Goal: Transaction & Acquisition: Book appointment/travel/reservation

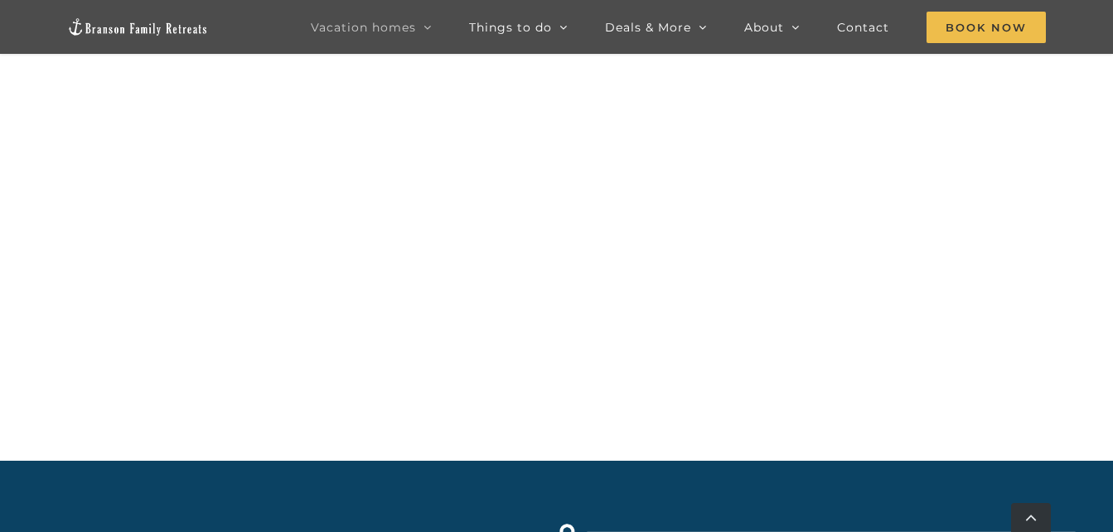
scroll to position [1368, 0]
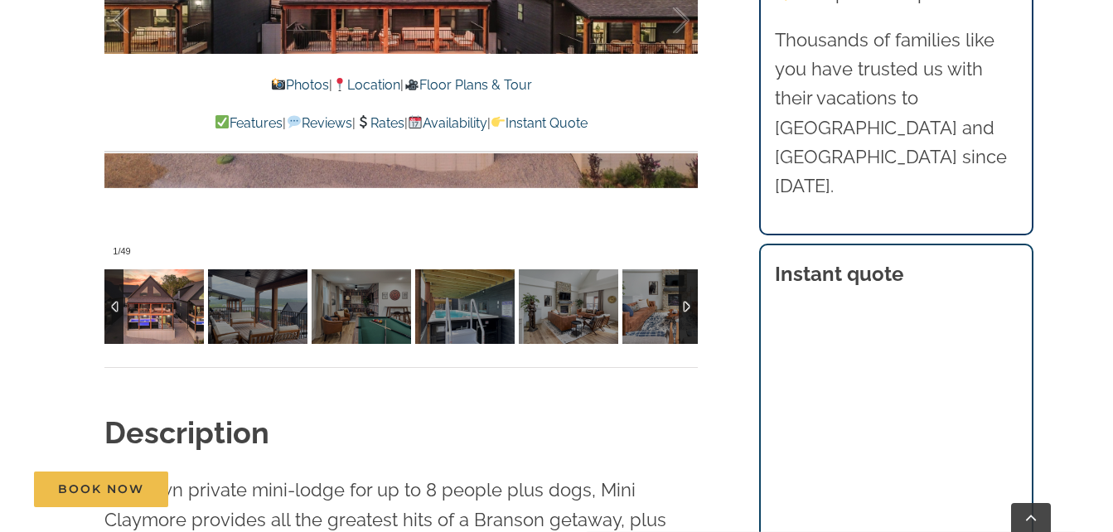
scroll to position [1326, 0]
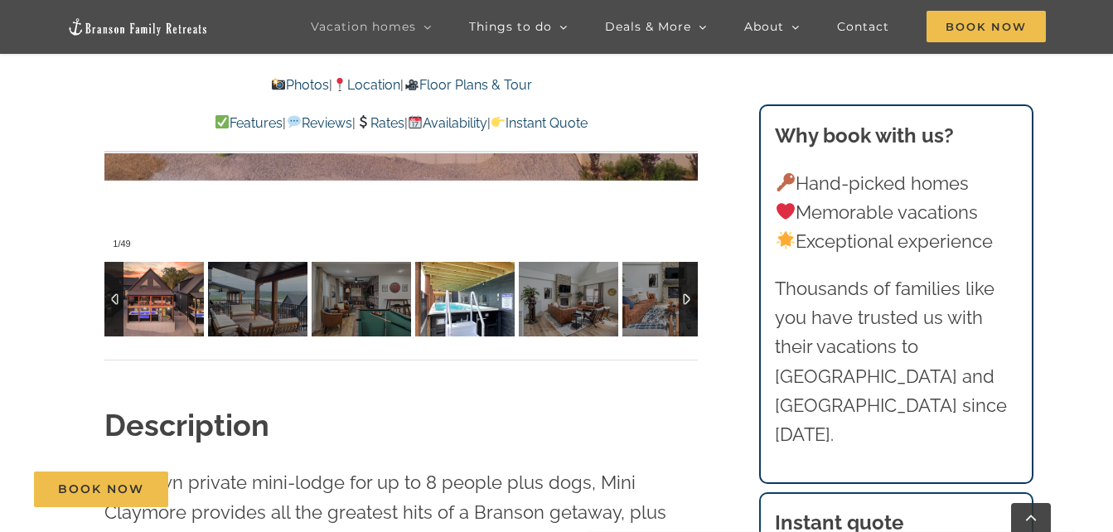
click at [482, 318] on img at bounding box center [464, 299] width 99 height 75
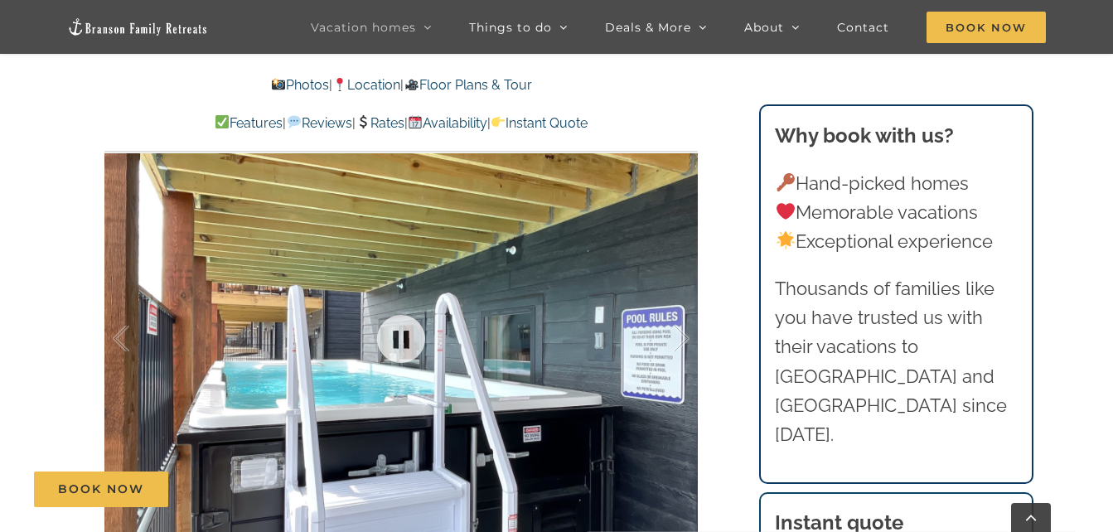
scroll to position [995, 0]
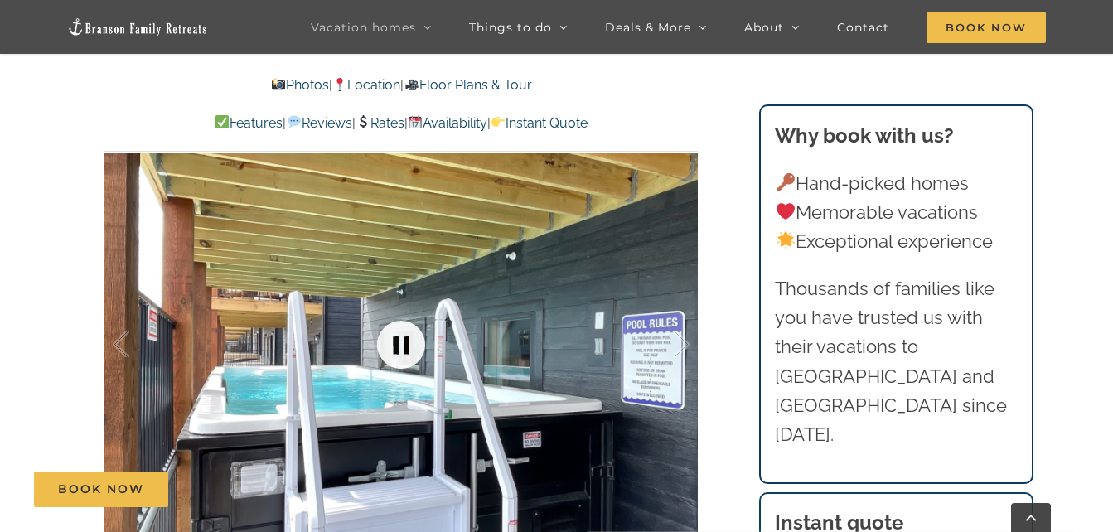
click at [386, 348] on link at bounding box center [401, 345] width 66 height 66
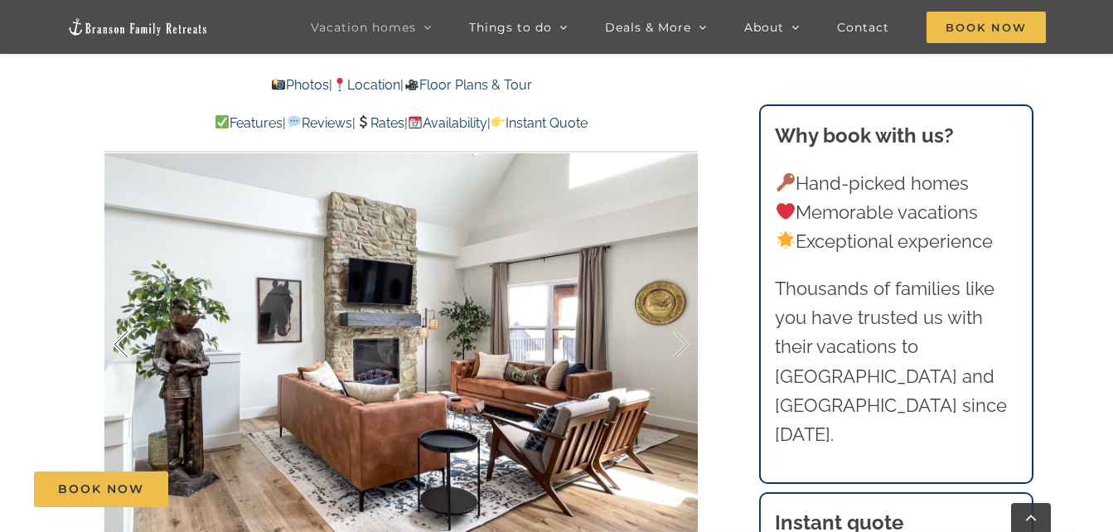
click at [138, 347] on div at bounding box center [138, 344] width 51 height 103
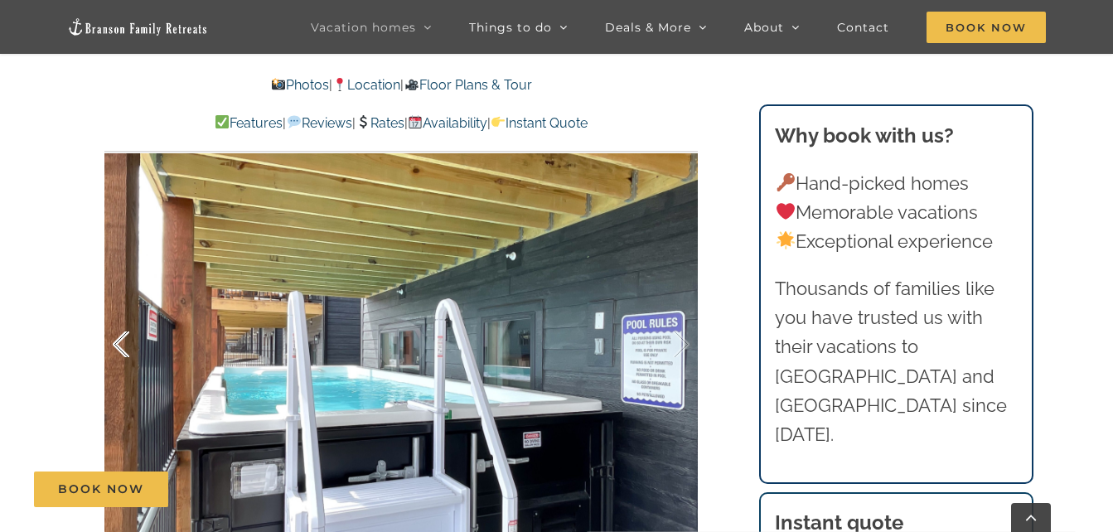
click at [124, 361] on div at bounding box center [138, 344] width 51 height 103
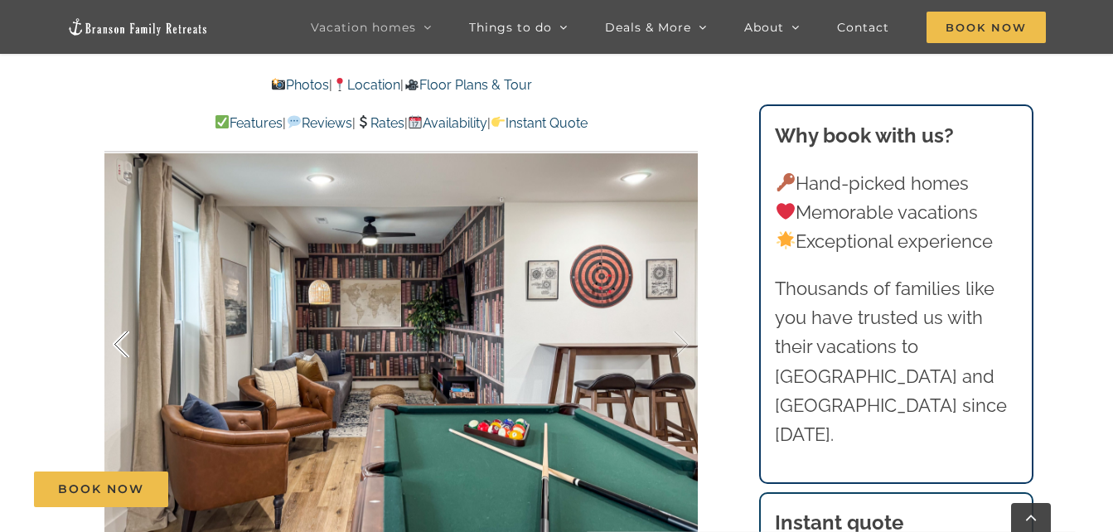
click at [124, 361] on div at bounding box center [138, 344] width 51 height 103
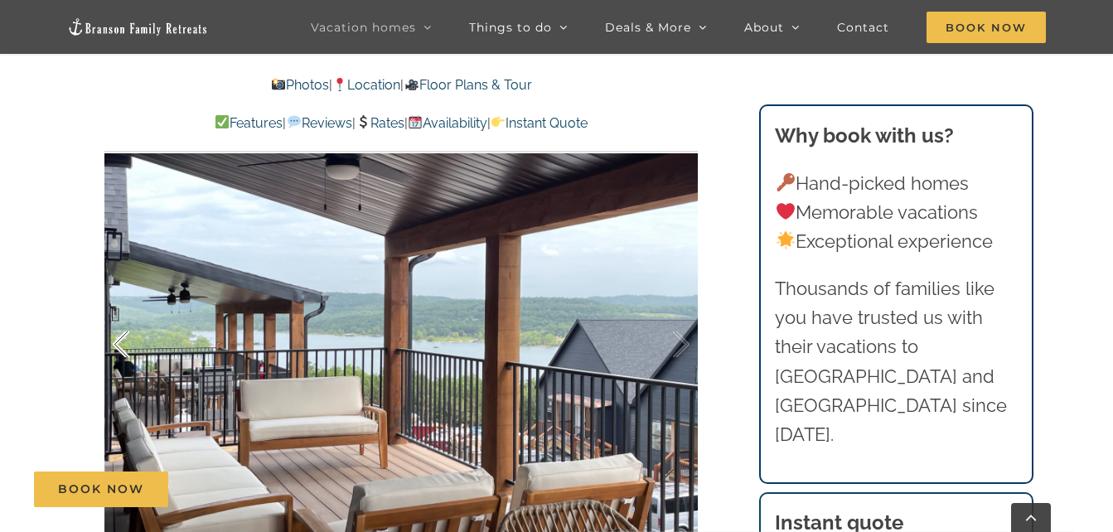
click at [124, 361] on div at bounding box center [138, 344] width 51 height 103
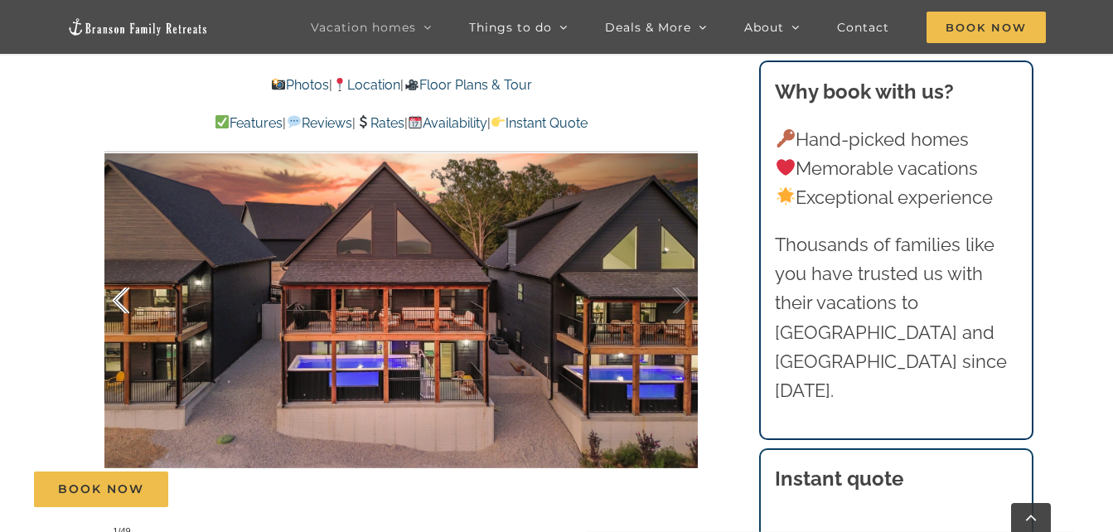
scroll to position [1078, 0]
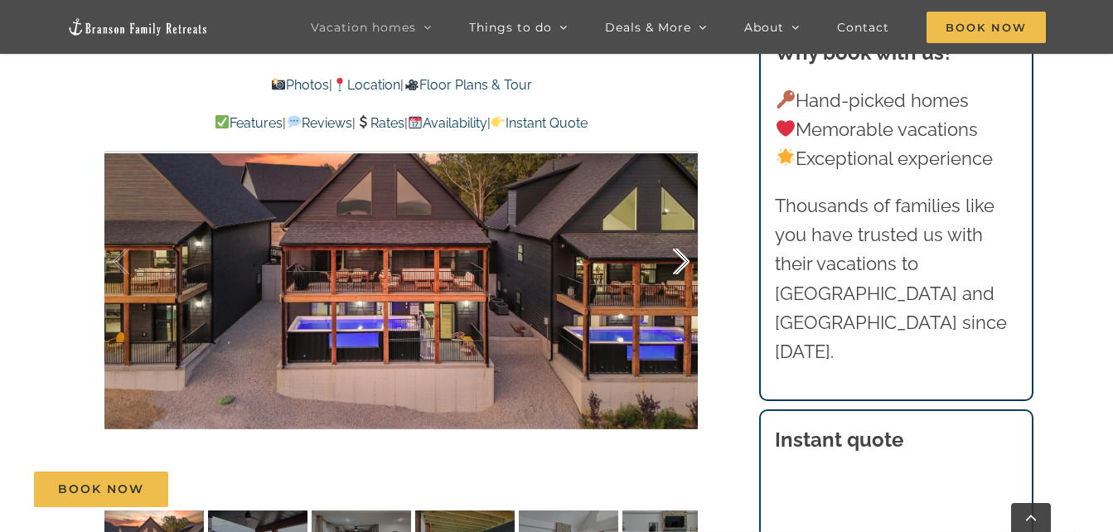
click at [676, 260] on div at bounding box center [663, 262] width 51 height 103
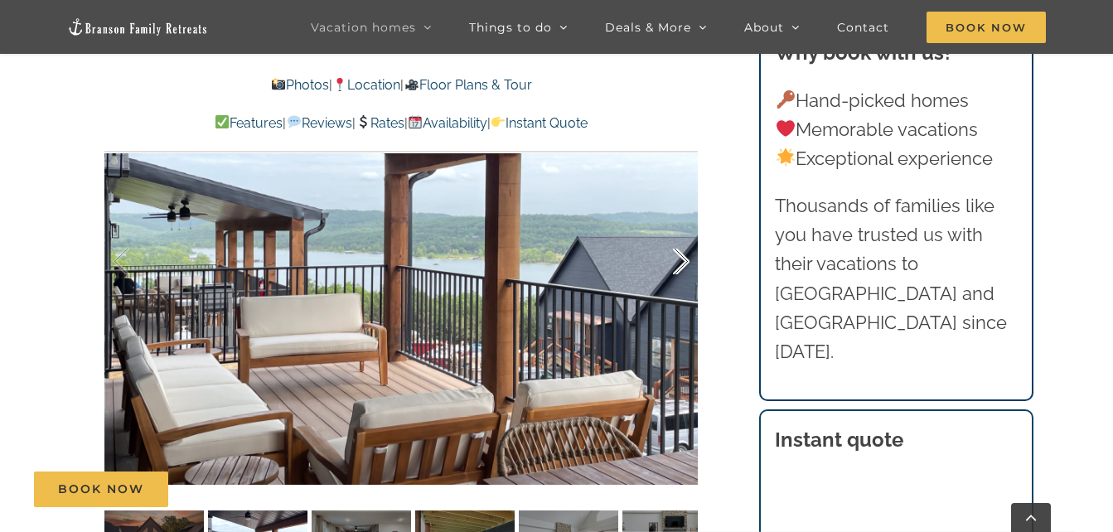
click at [674, 259] on div at bounding box center [663, 262] width 51 height 103
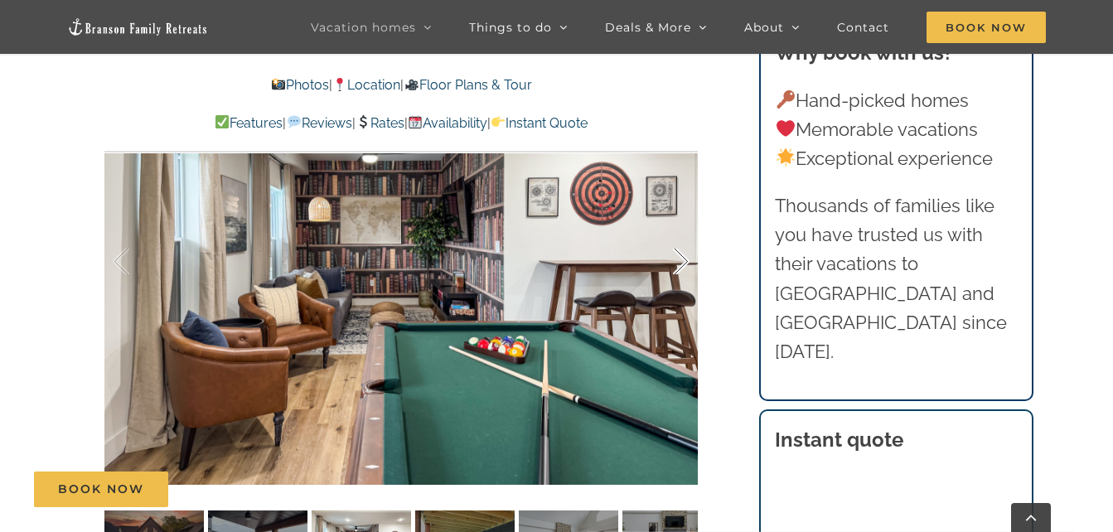
click at [674, 259] on div at bounding box center [663, 262] width 51 height 103
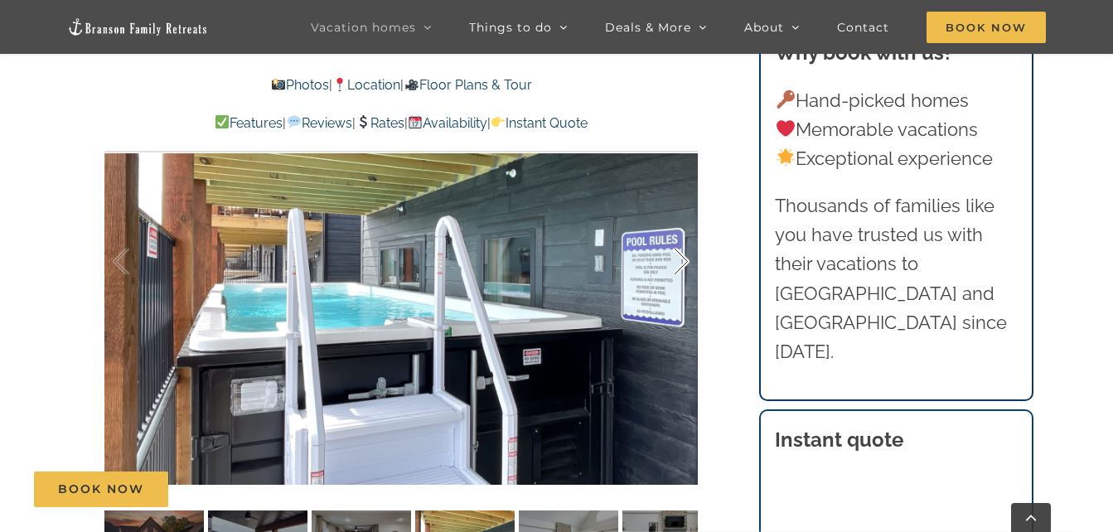
click at [674, 259] on div at bounding box center [663, 262] width 51 height 103
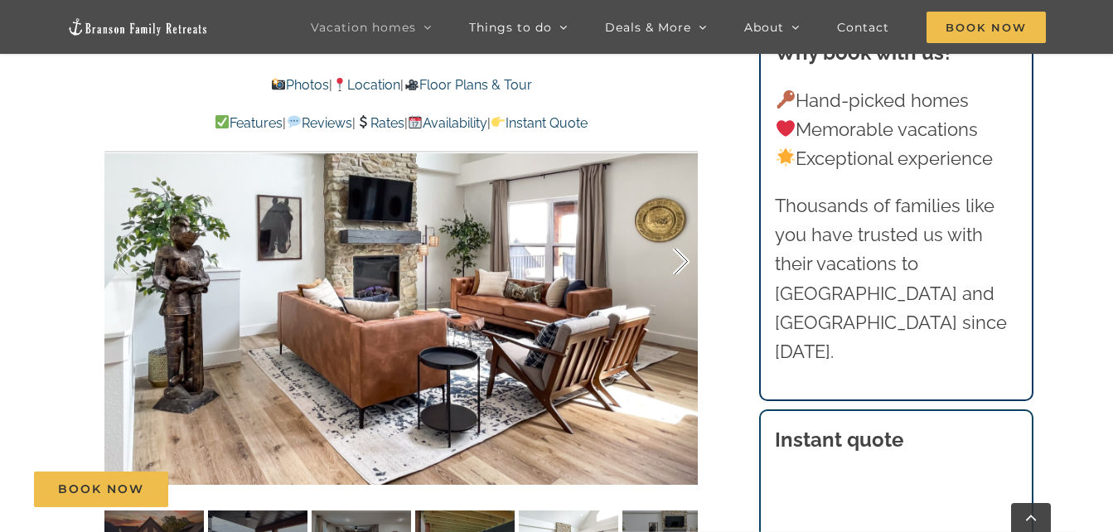
click at [674, 259] on div at bounding box center [663, 262] width 51 height 103
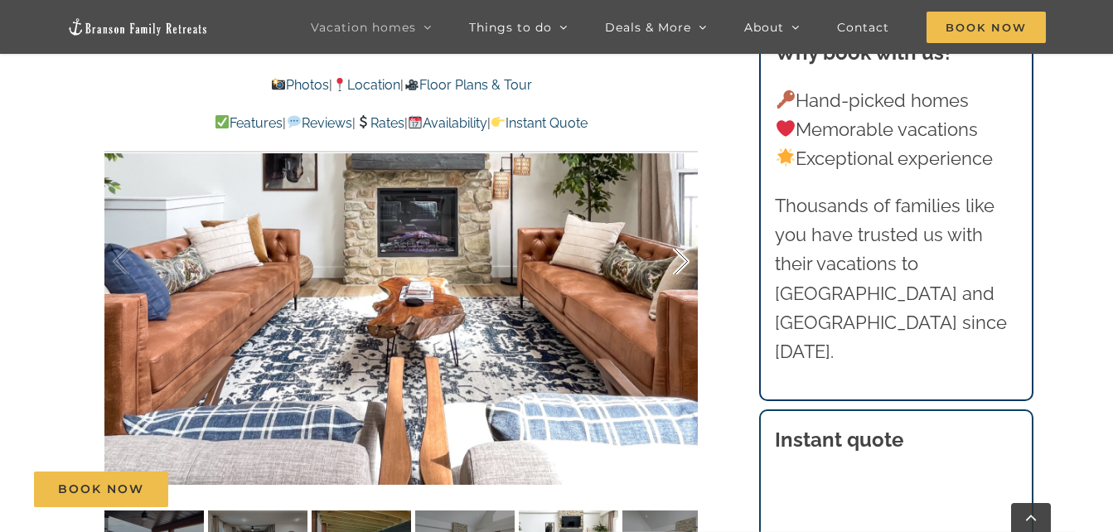
click at [673, 258] on div at bounding box center [663, 262] width 51 height 103
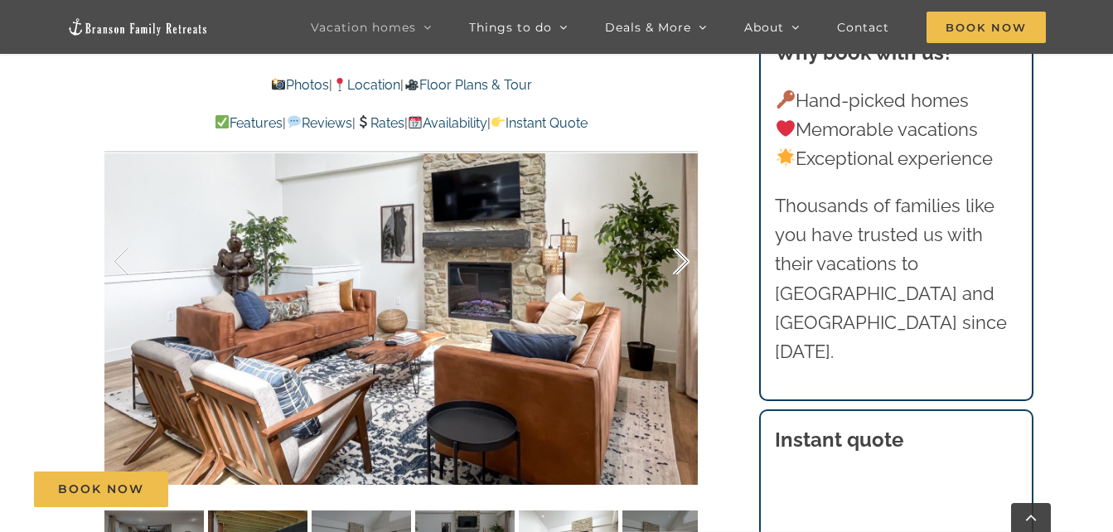
click at [673, 258] on div at bounding box center [663, 262] width 51 height 103
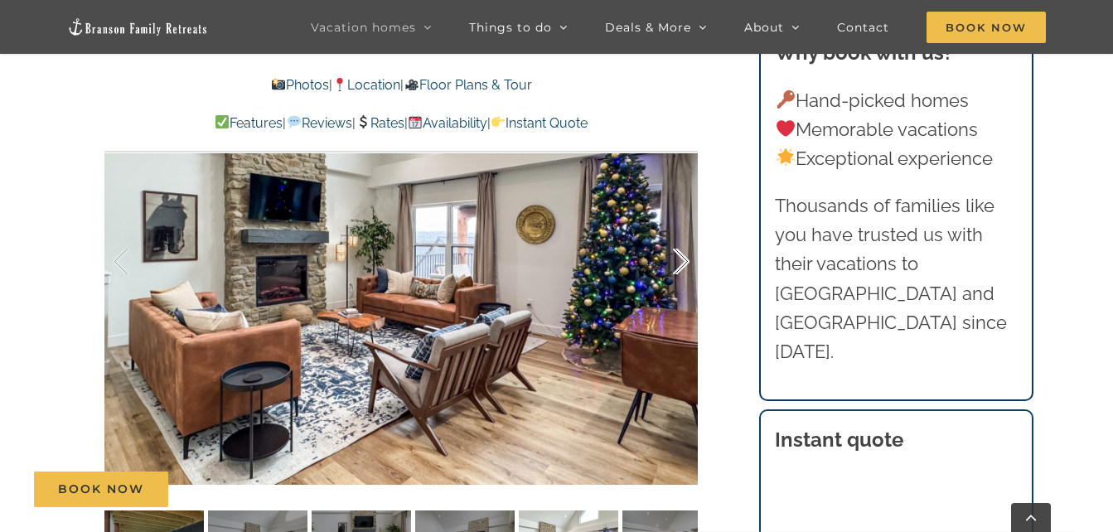
click at [673, 258] on div at bounding box center [663, 262] width 51 height 103
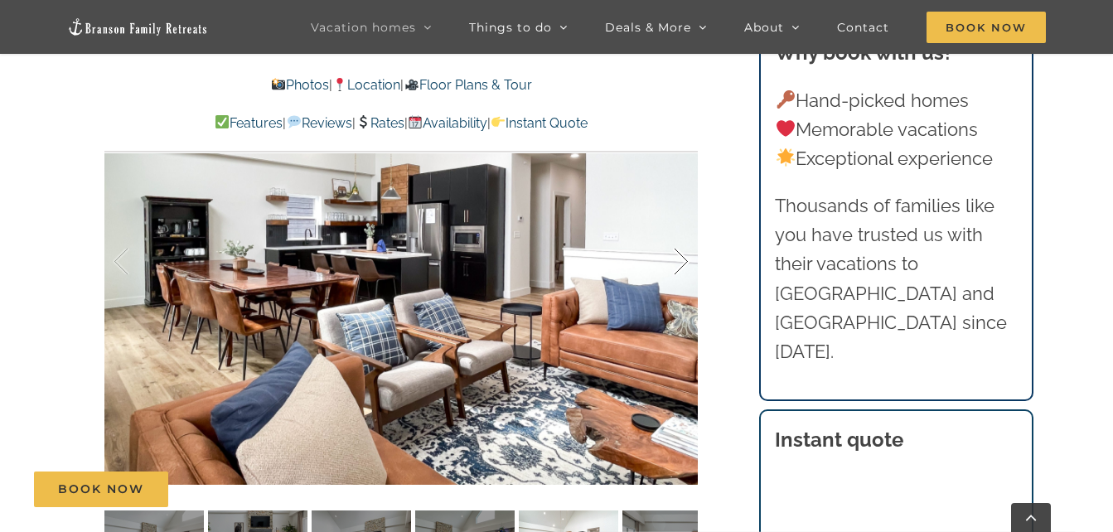
click at [673, 258] on div at bounding box center [663, 262] width 51 height 103
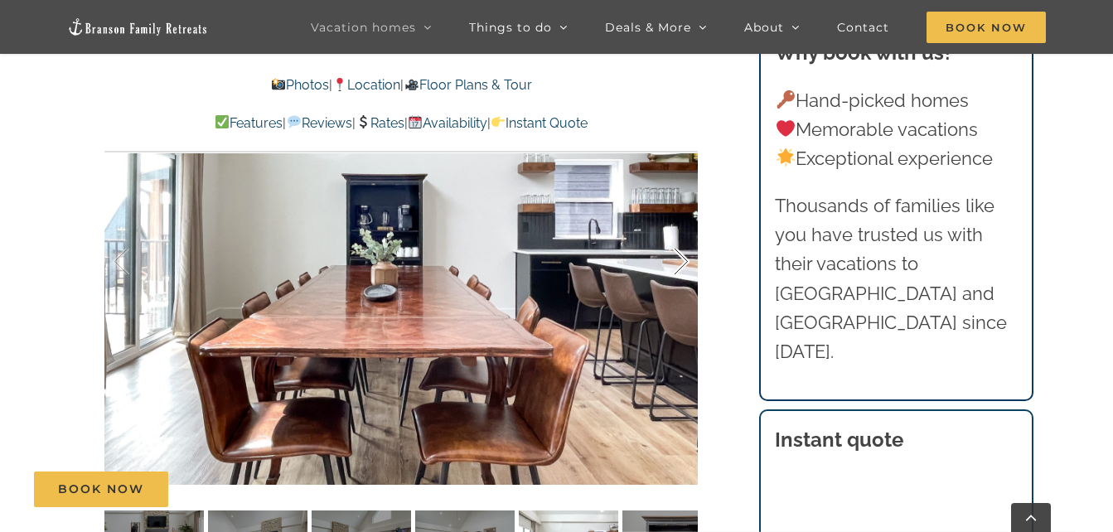
click at [672, 258] on div at bounding box center [663, 262] width 51 height 103
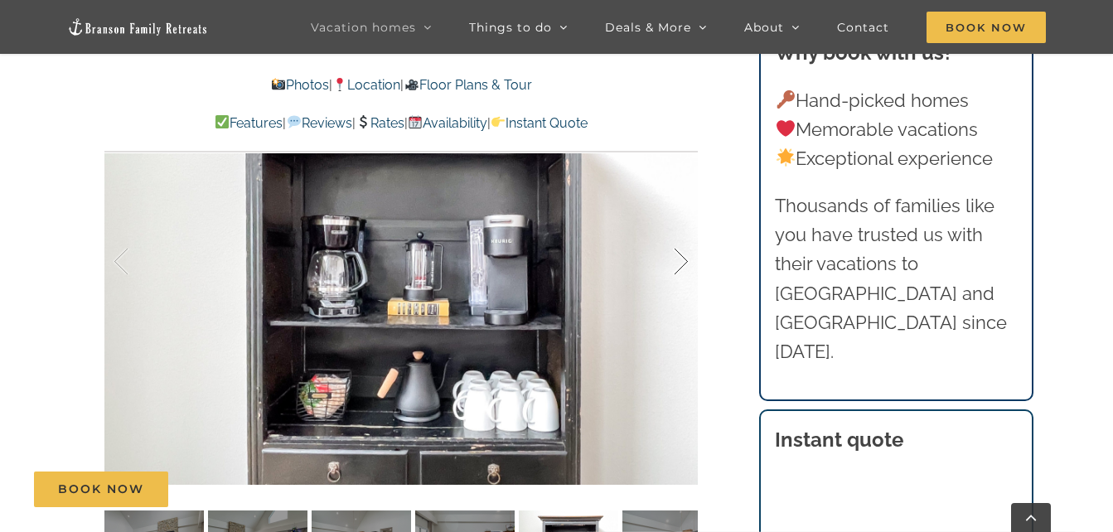
click at [672, 258] on div at bounding box center [663, 262] width 51 height 103
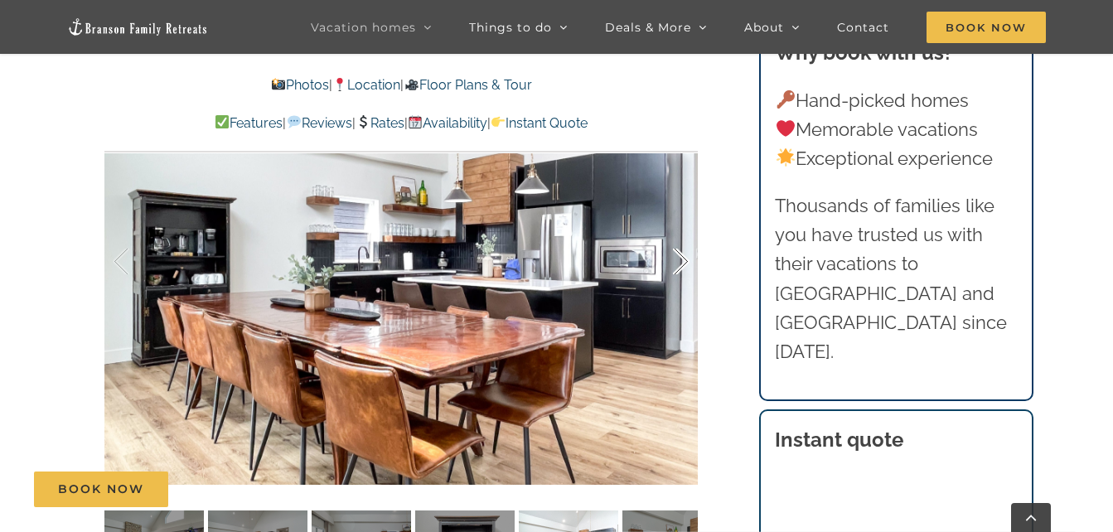
click at [672, 258] on div at bounding box center [663, 262] width 51 height 103
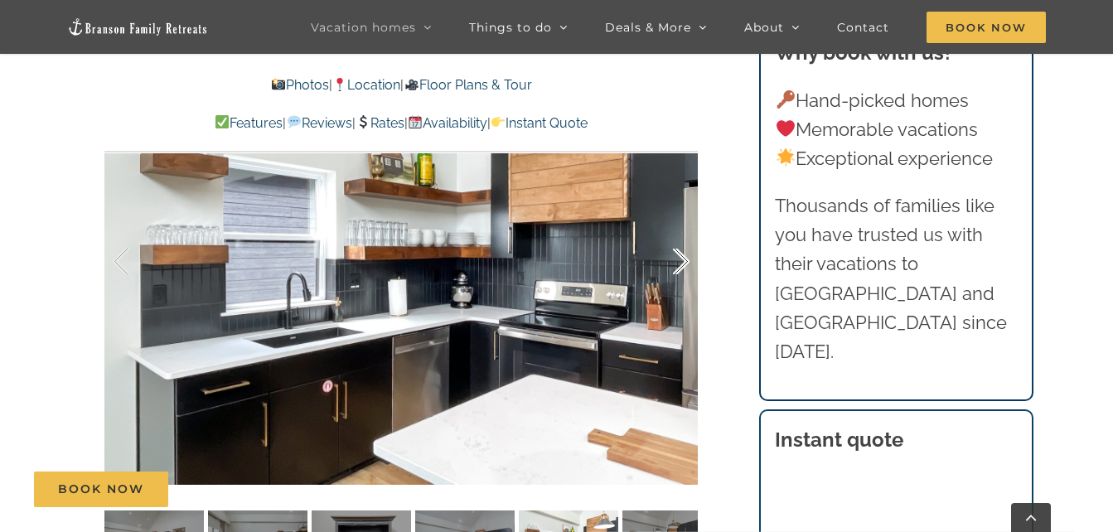
click at [672, 258] on div at bounding box center [663, 262] width 51 height 103
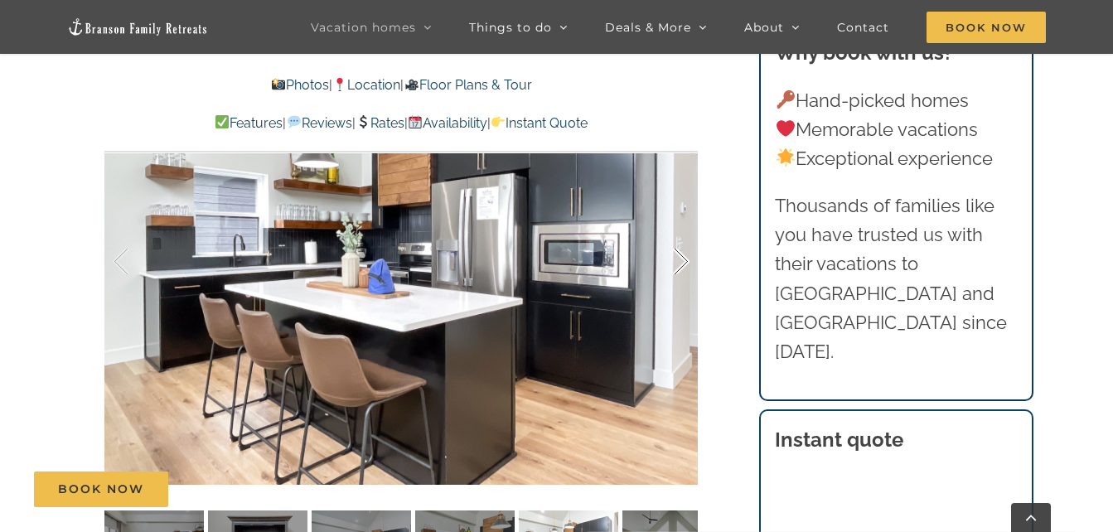
click at [672, 258] on div at bounding box center [663, 262] width 51 height 103
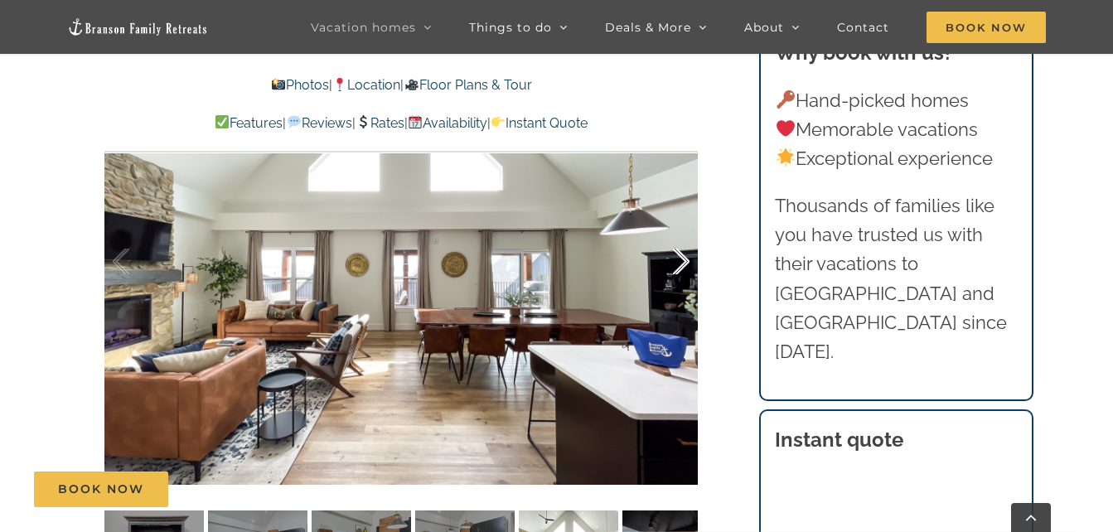
click at [671, 262] on div at bounding box center [663, 262] width 51 height 103
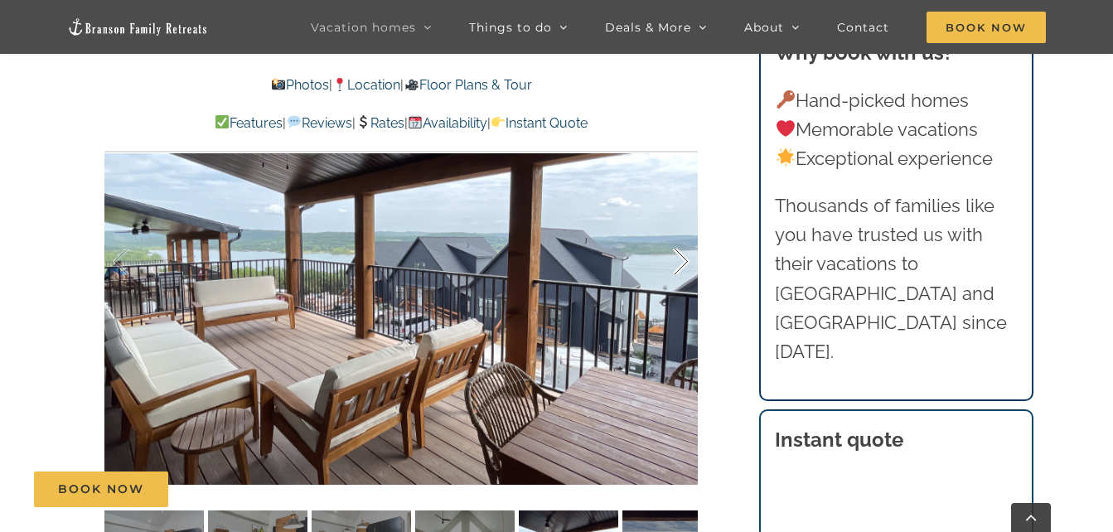
click at [670, 262] on div at bounding box center [663, 262] width 51 height 103
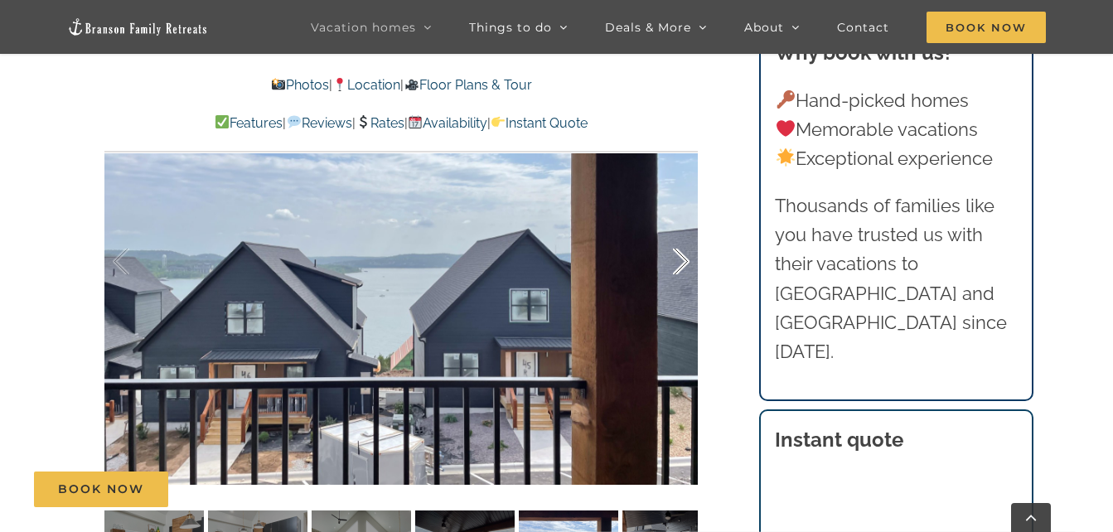
click at [670, 262] on div at bounding box center [663, 262] width 51 height 103
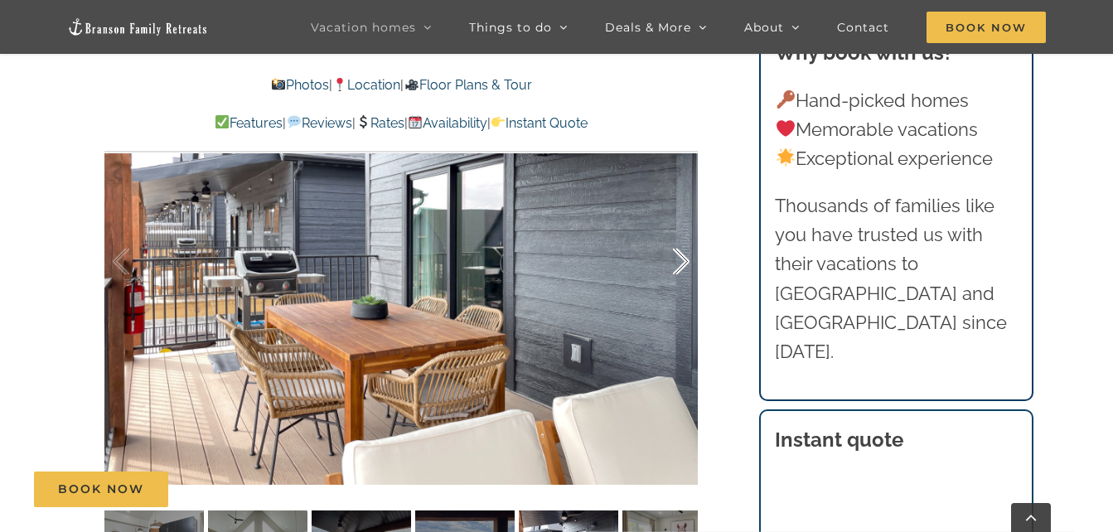
click at [670, 262] on div at bounding box center [663, 262] width 51 height 103
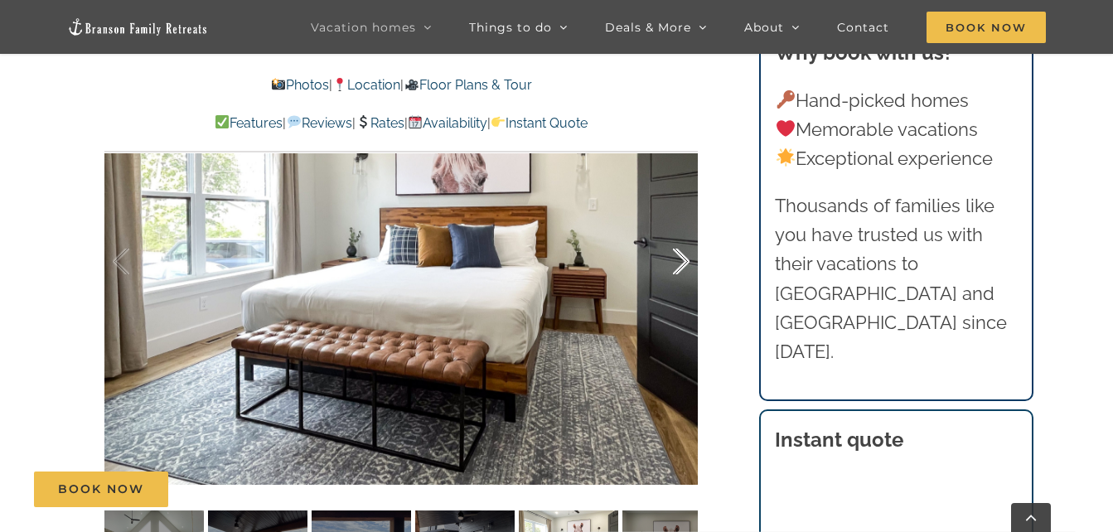
click at [670, 262] on div at bounding box center [663, 262] width 51 height 103
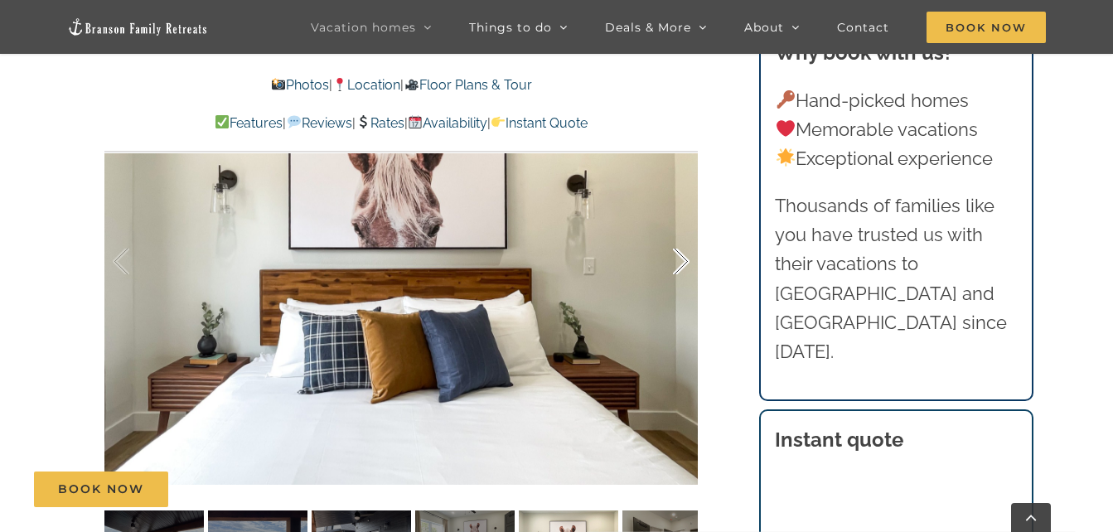
click at [670, 262] on div at bounding box center [663, 262] width 51 height 103
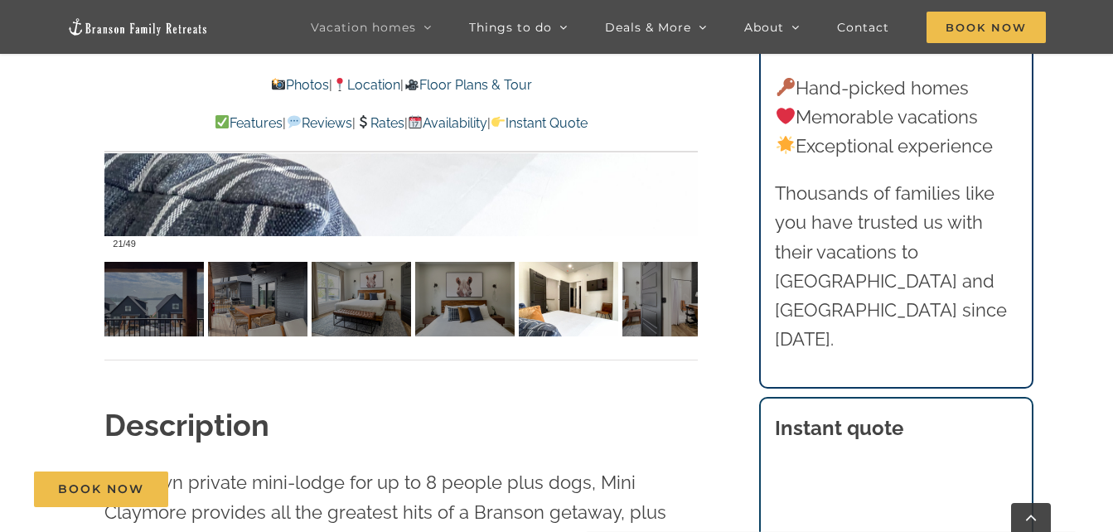
scroll to position [1244, 0]
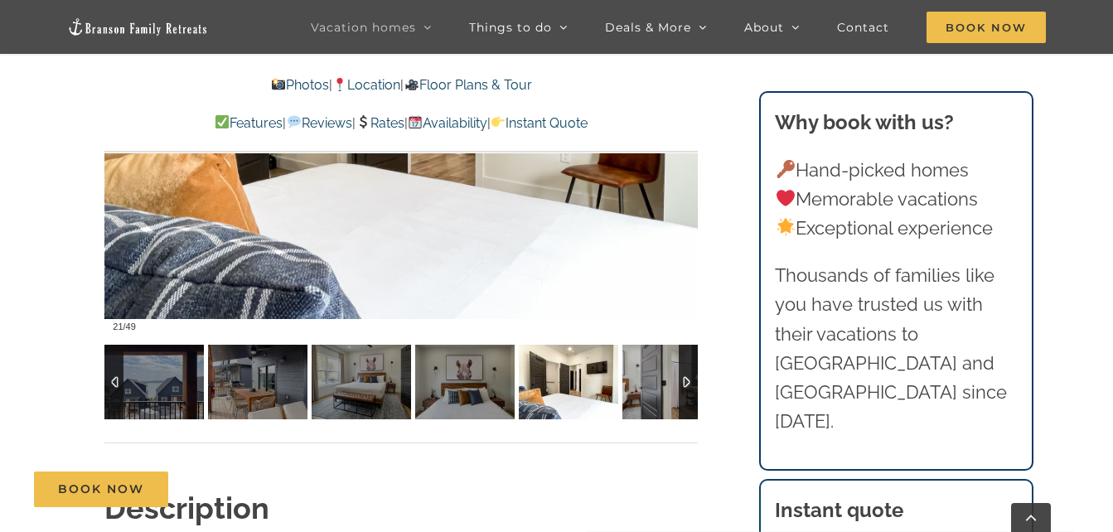
click at [683, 385] on div at bounding box center [688, 382] width 19 height 75
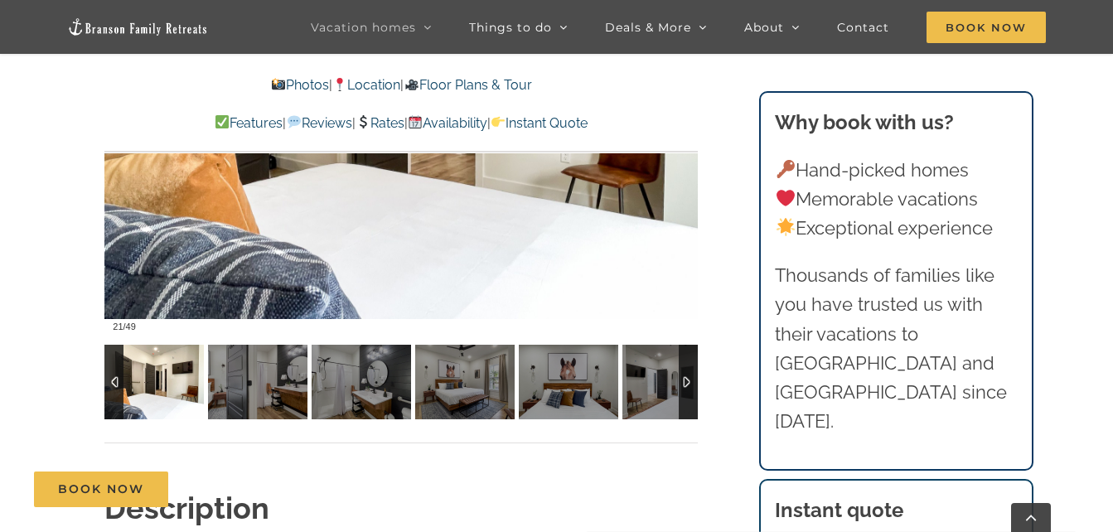
click at [683, 385] on div at bounding box center [688, 382] width 19 height 75
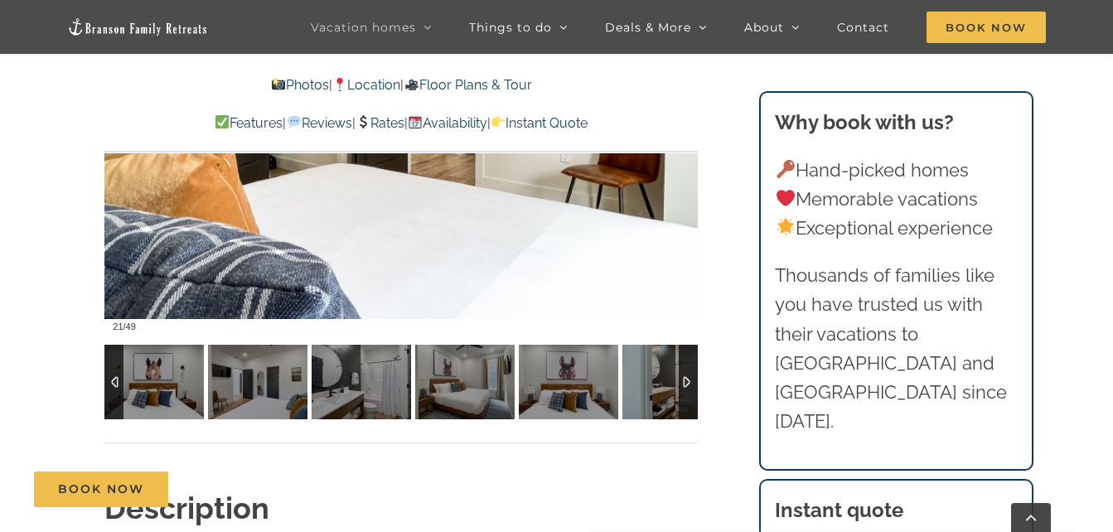
click at [681, 385] on div at bounding box center [688, 382] width 19 height 75
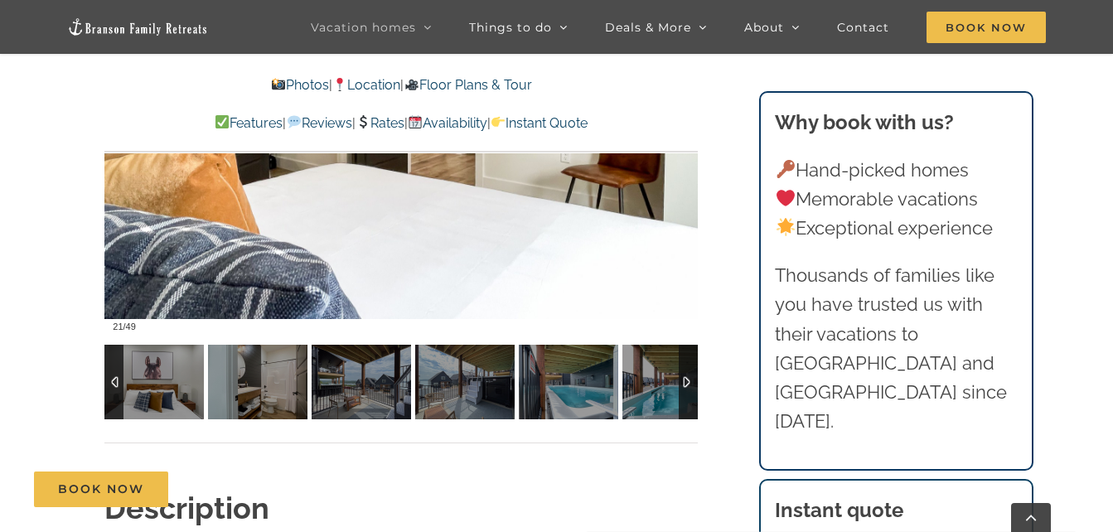
click at [680, 381] on div at bounding box center [688, 382] width 19 height 75
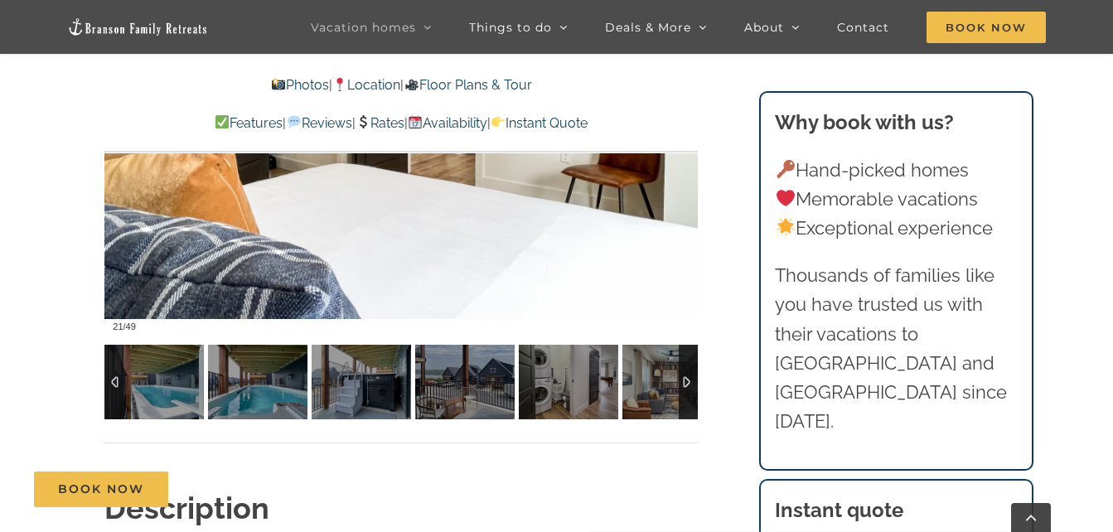
click at [682, 383] on div at bounding box center [688, 382] width 19 height 75
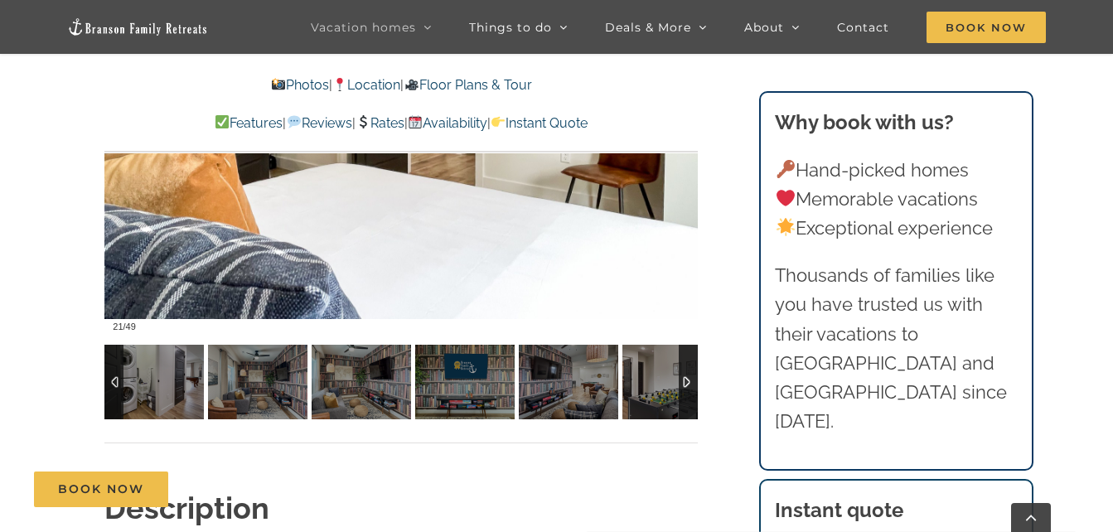
click at [682, 383] on div at bounding box center [688, 382] width 19 height 75
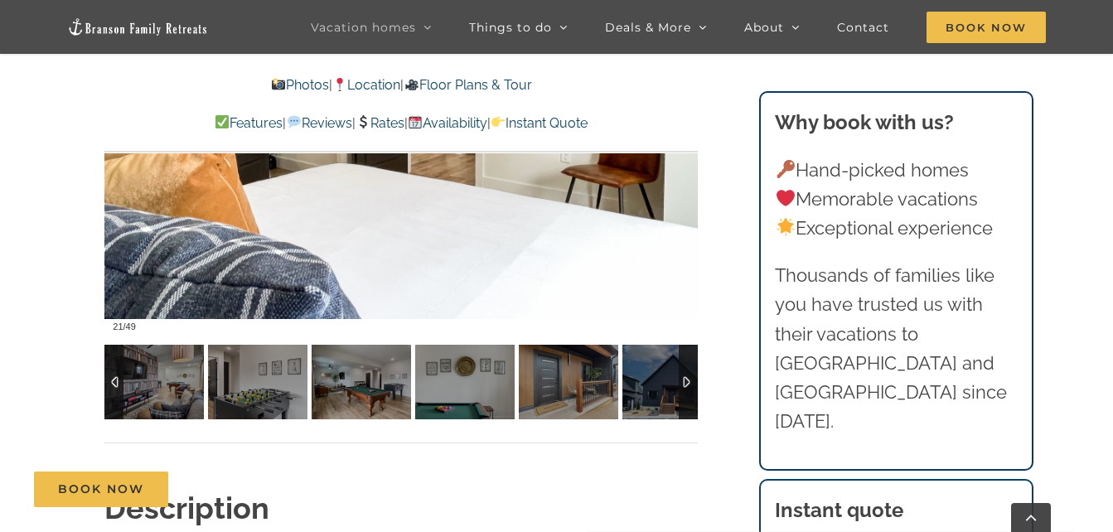
click at [682, 383] on div at bounding box center [688, 382] width 19 height 75
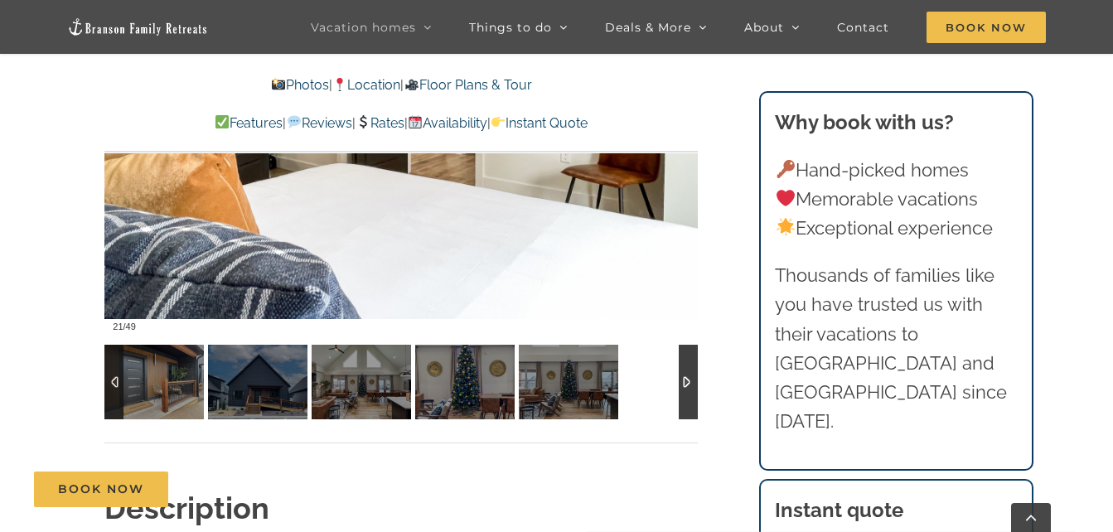
click at [681, 383] on div at bounding box center [688, 382] width 19 height 75
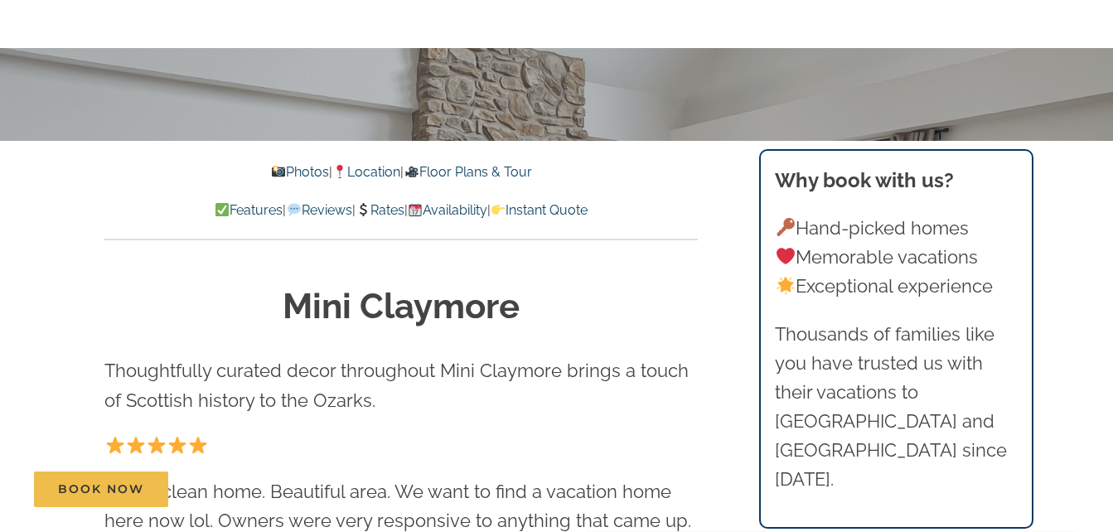
scroll to position [0, 0]
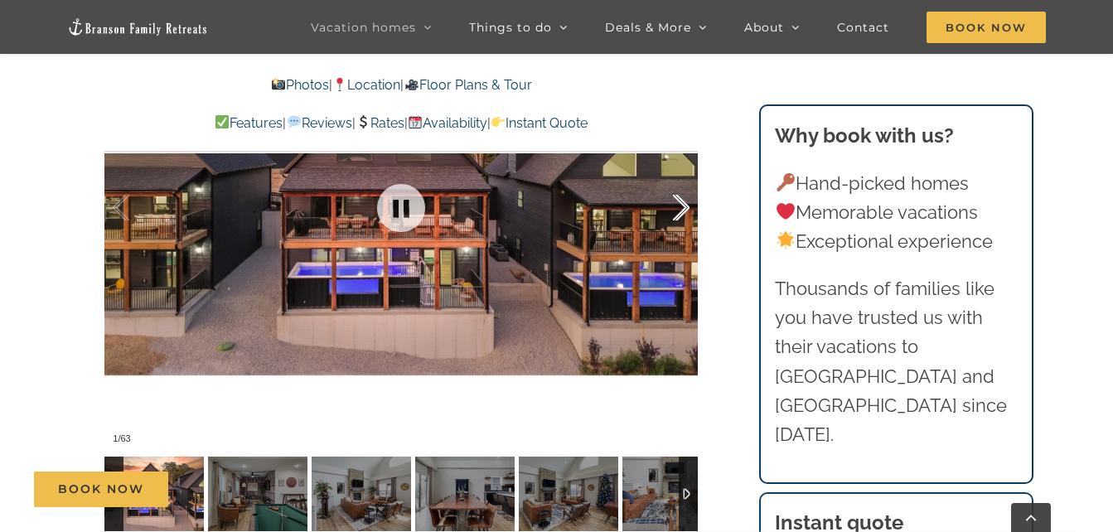
scroll to position [1244, 0]
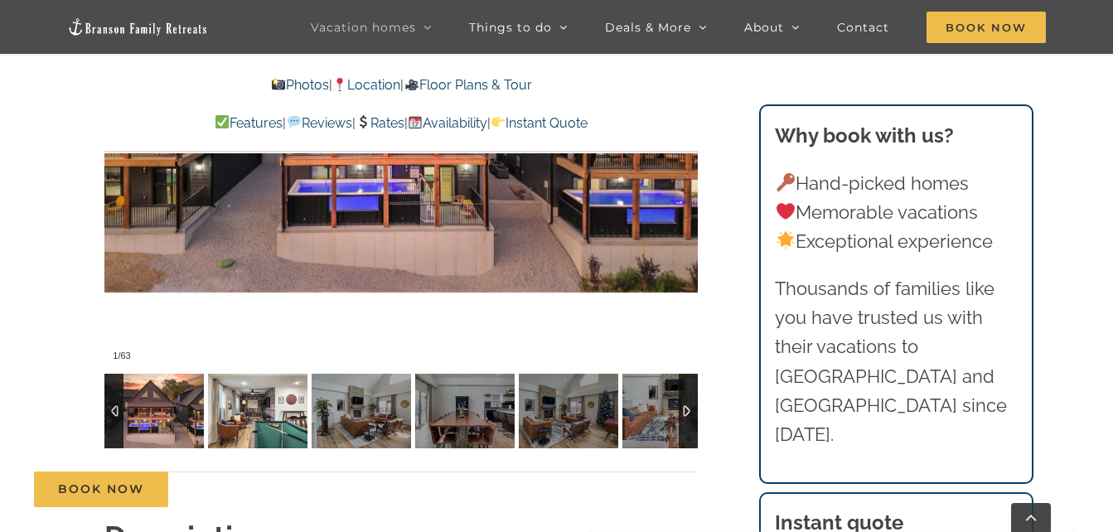
click at [245, 415] on img at bounding box center [257, 411] width 99 height 75
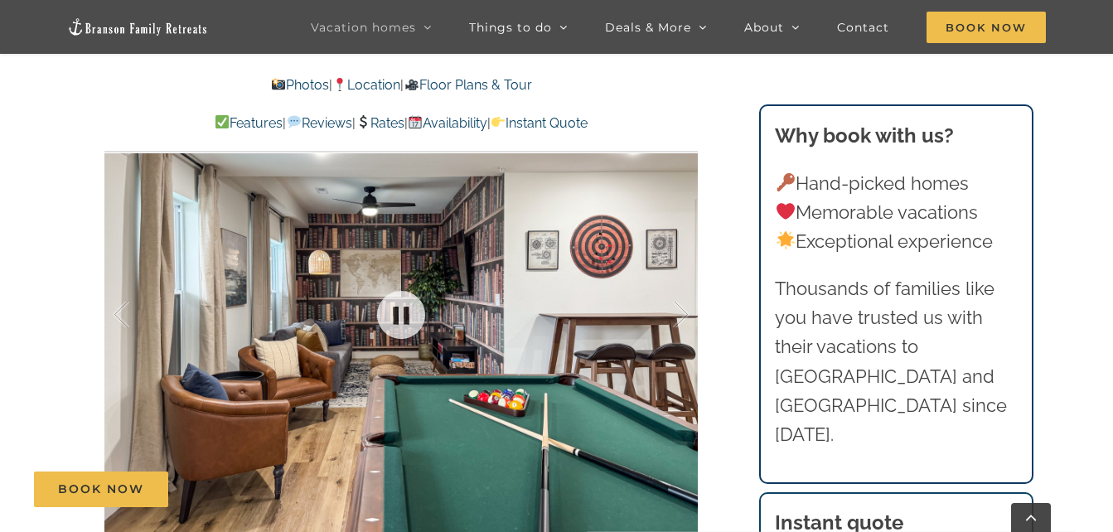
scroll to position [995, 0]
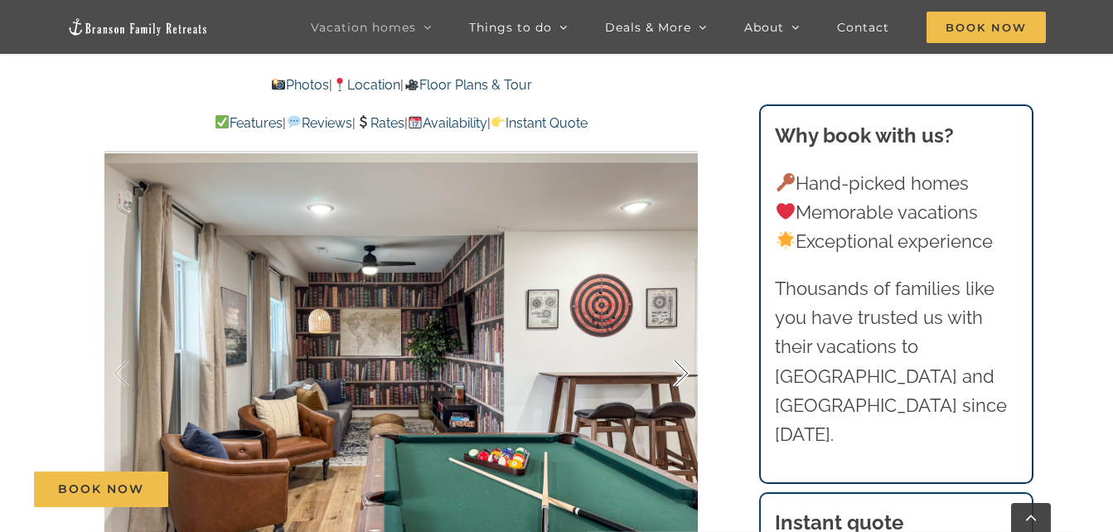
click at [680, 366] on div at bounding box center [663, 373] width 51 height 103
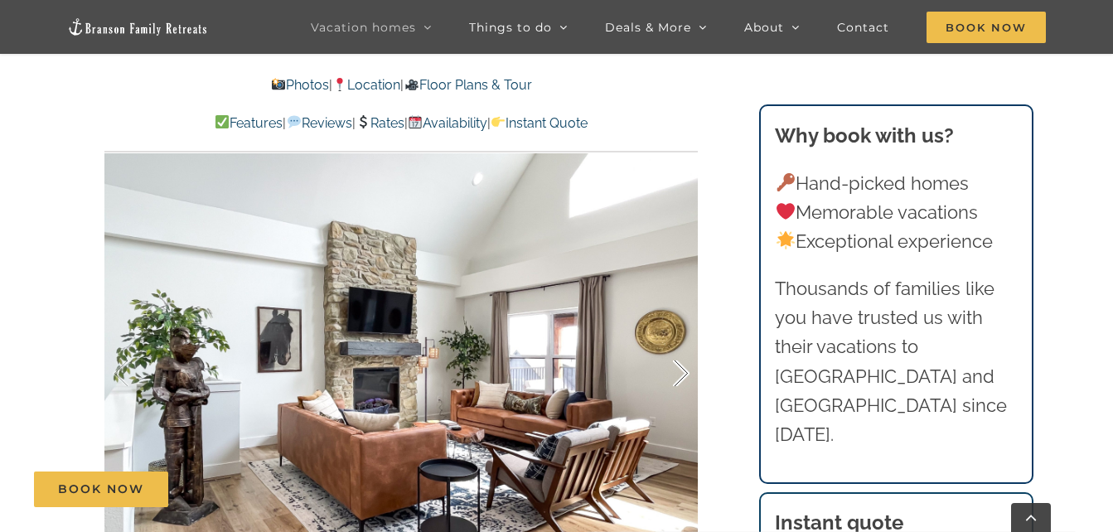
click at [680, 366] on div at bounding box center [663, 373] width 51 height 103
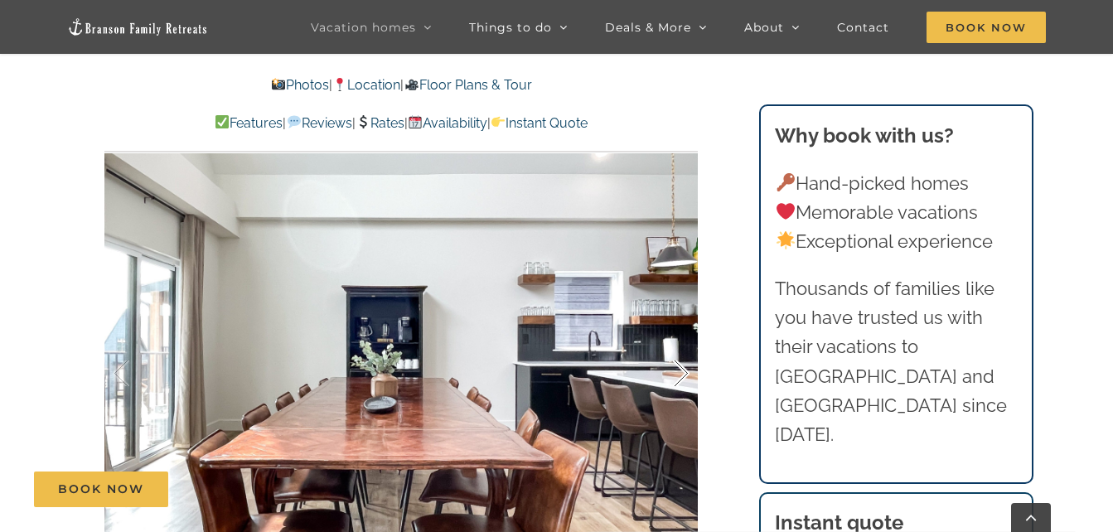
click at [680, 366] on div at bounding box center [663, 373] width 51 height 103
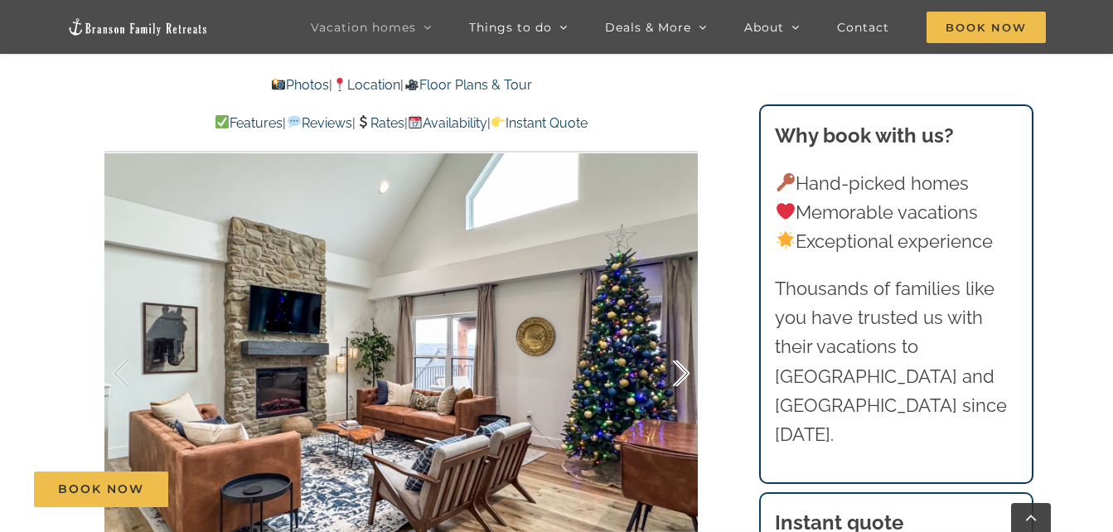
click at [680, 366] on div at bounding box center [663, 373] width 51 height 103
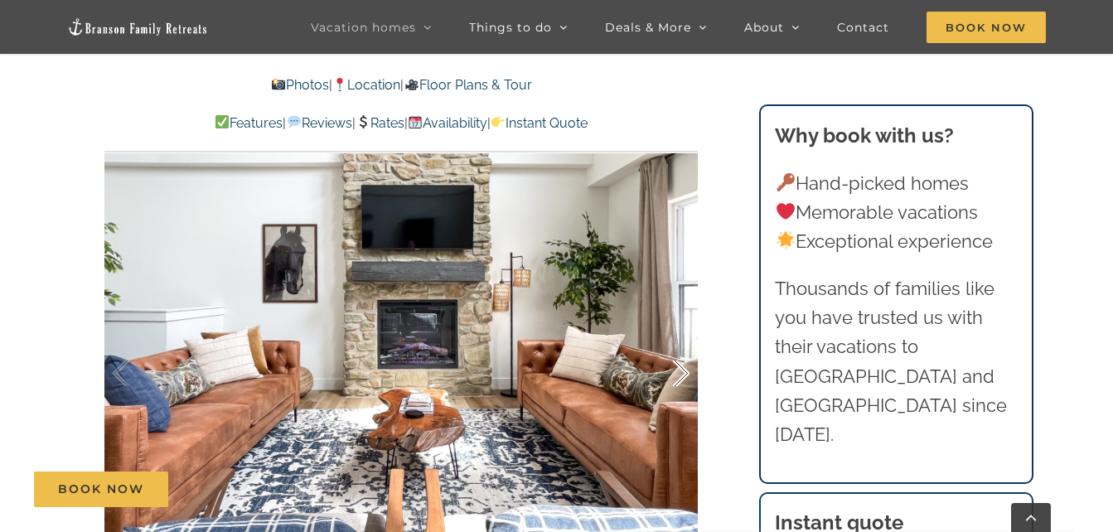
click at [680, 366] on div at bounding box center [663, 373] width 51 height 103
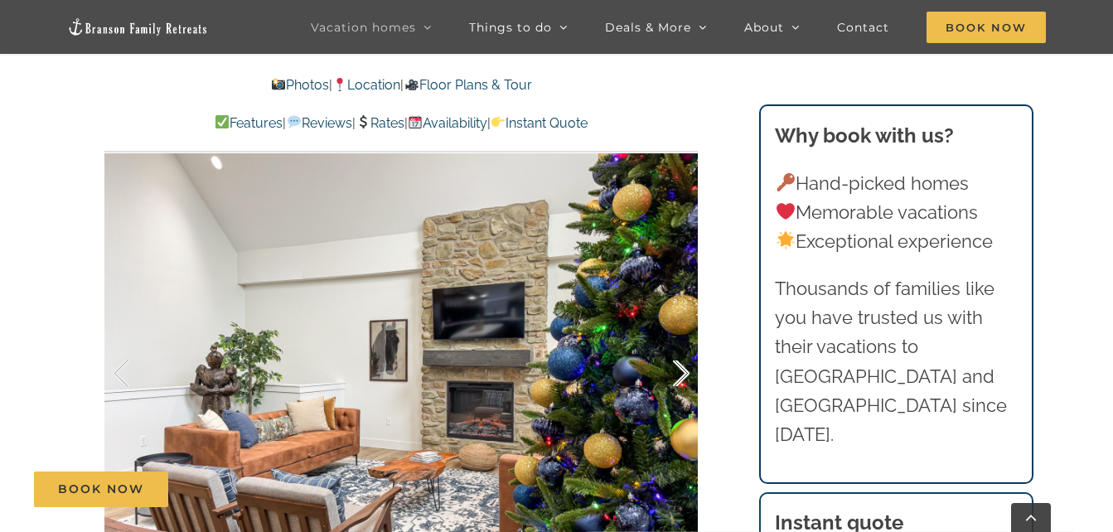
click at [680, 366] on div at bounding box center [663, 373] width 51 height 103
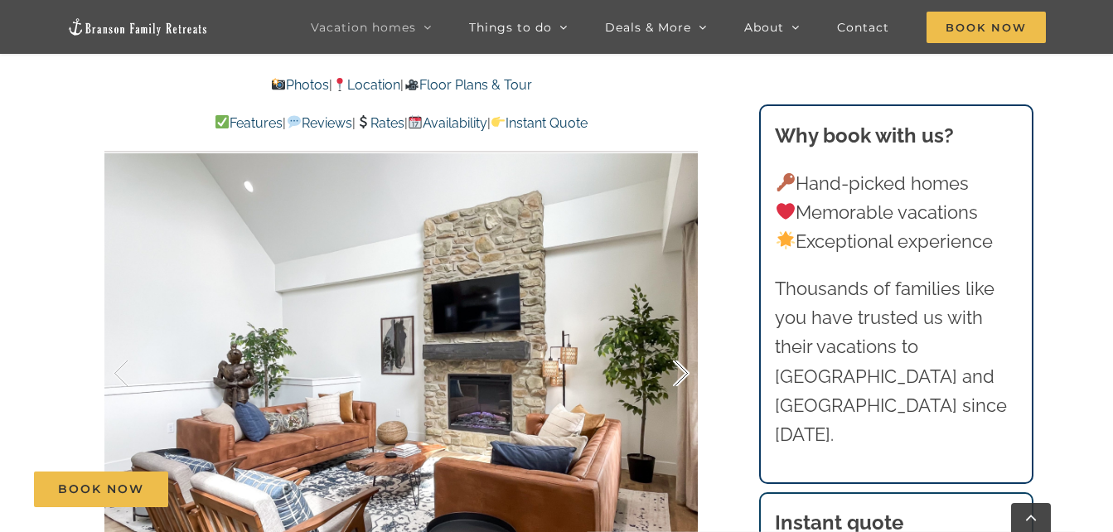
click at [680, 366] on div at bounding box center [663, 373] width 51 height 103
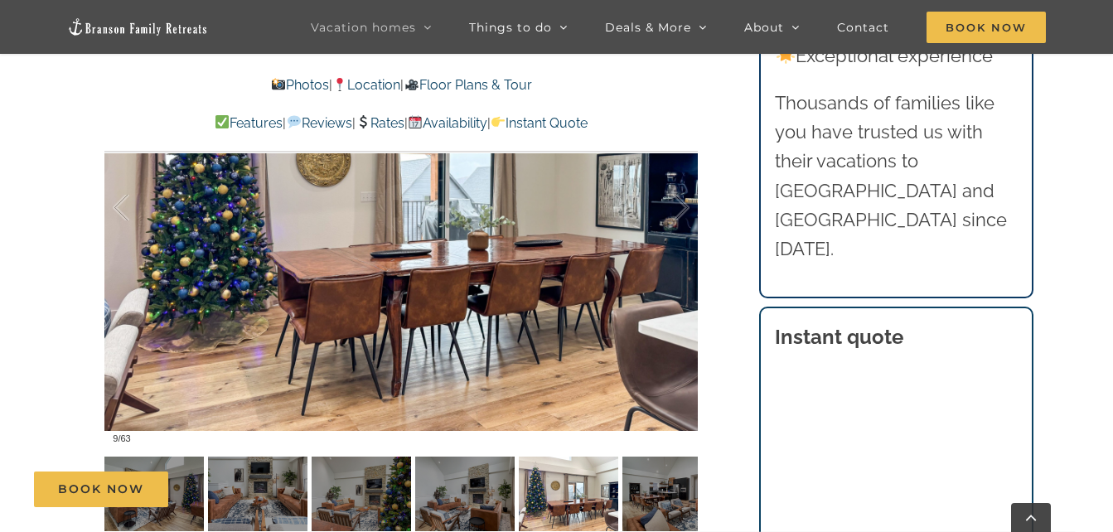
scroll to position [1244, 0]
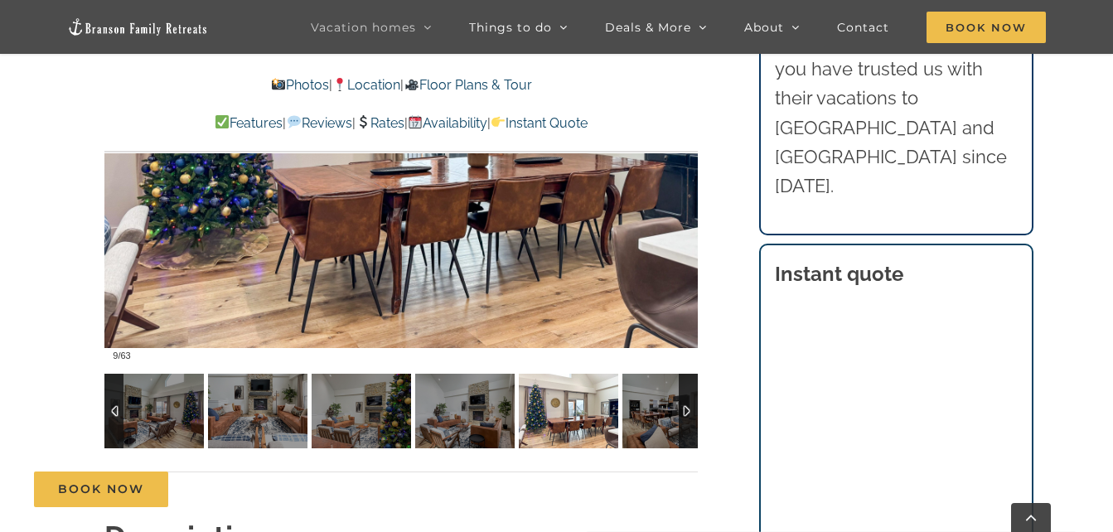
click at [684, 412] on div at bounding box center [688, 411] width 19 height 75
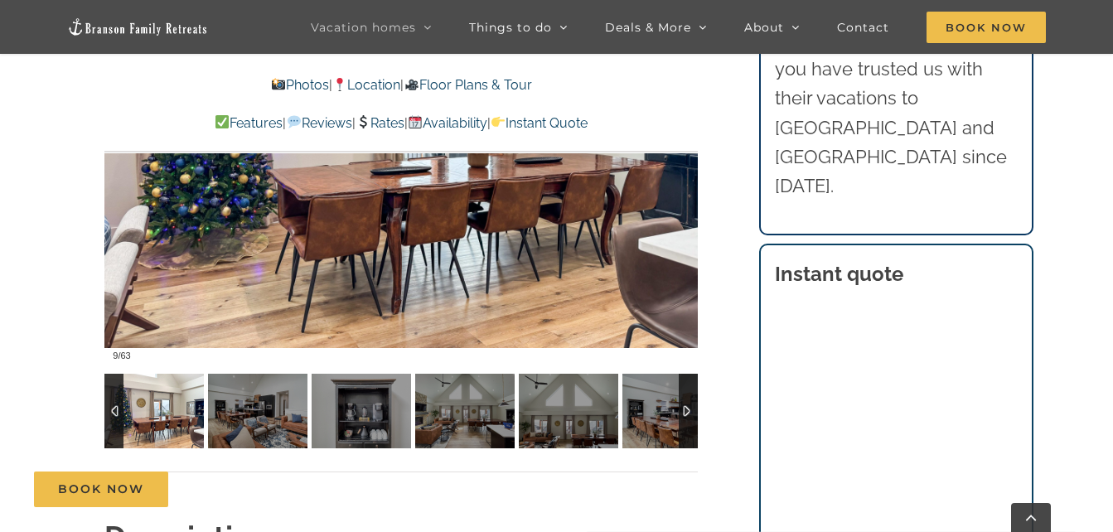
click at [684, 412] on div at bounding box center [688, 411] width 19 height 75
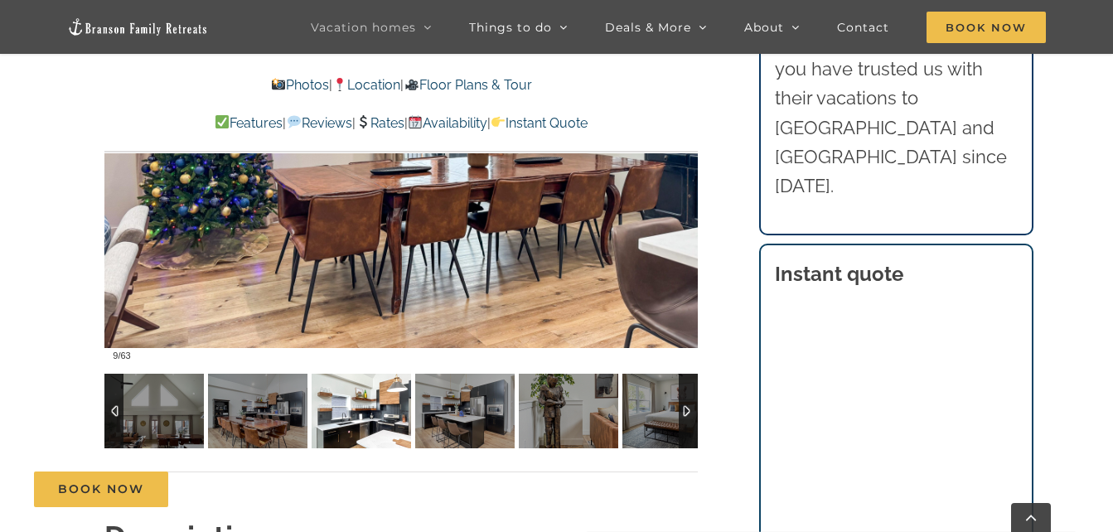
click at [339, 417] on img at bounding box center [361, 411] width 99 height 75
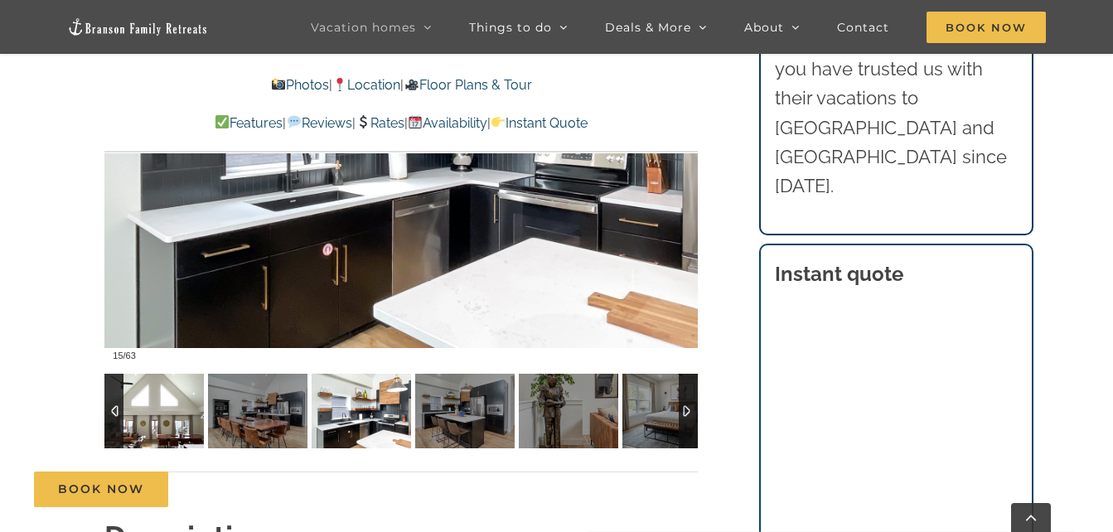
click at [172, 415] on img at bounding box center [153, 411] width 99 height 75
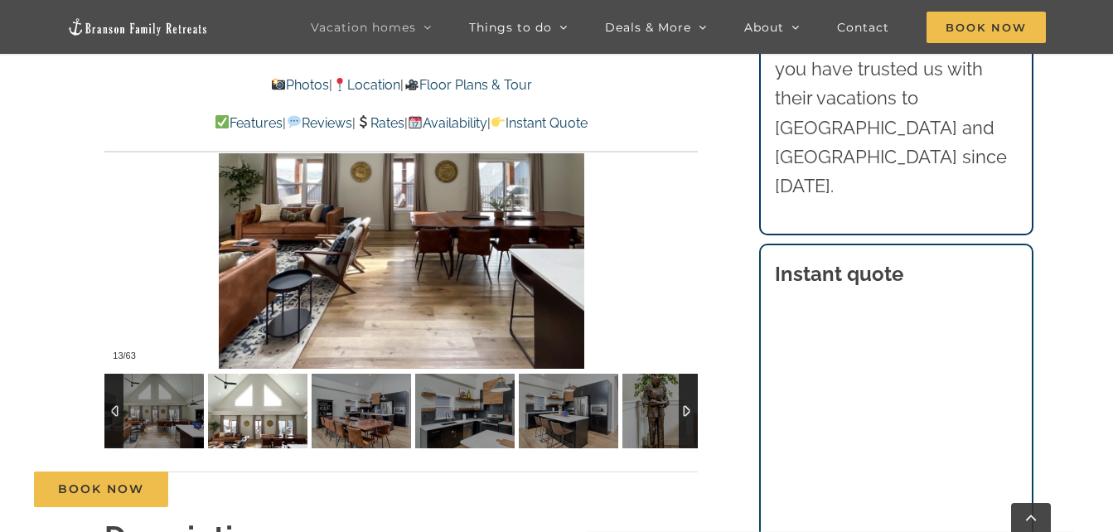
click at [695, 394] on div at bounding box center [688, 411] width 19 height 75
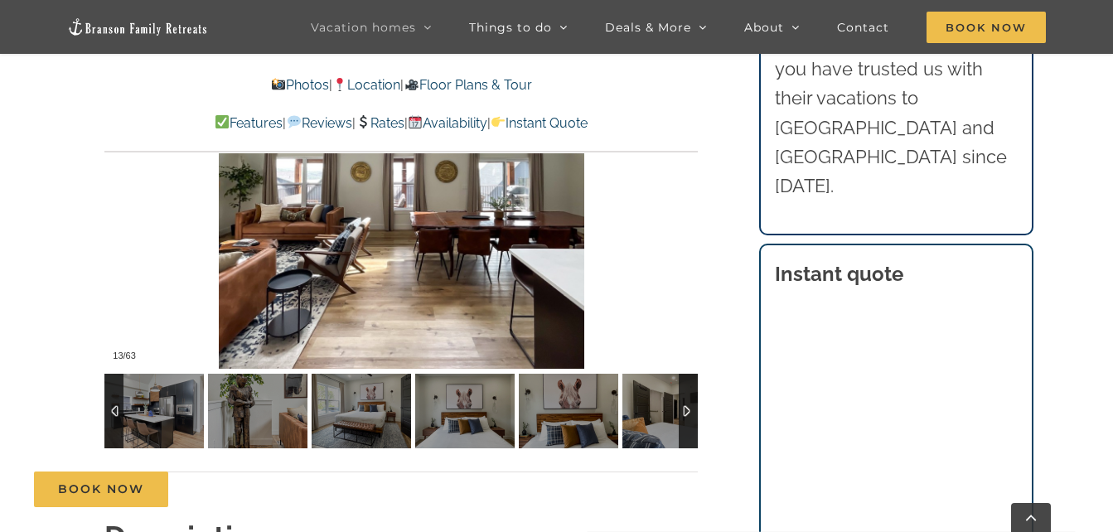
click at [695, 394] on div at bounding box center [688, 411] width 19 height 75
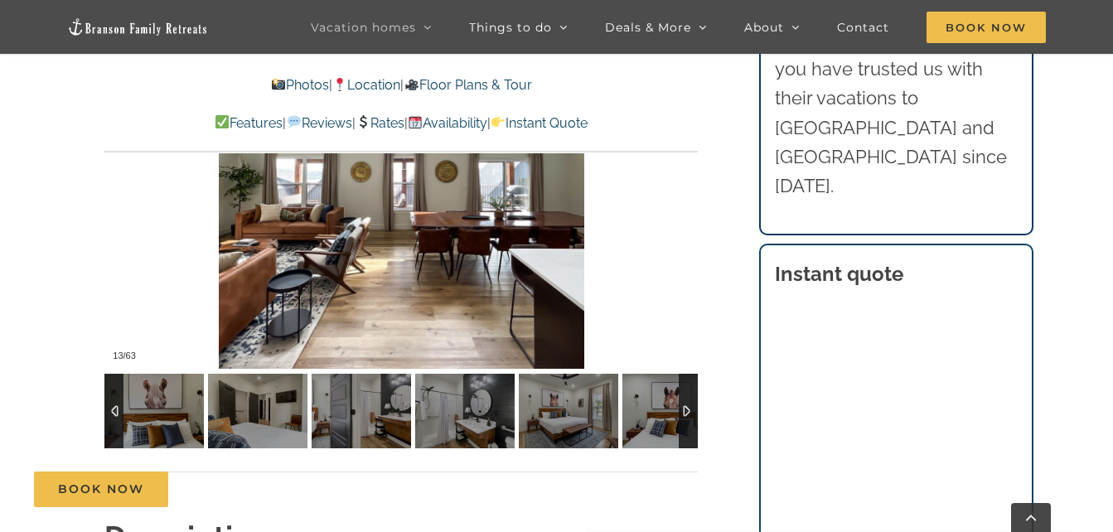
click at [695, 394] on div at bounding box center [688, 411] width 19 height 75
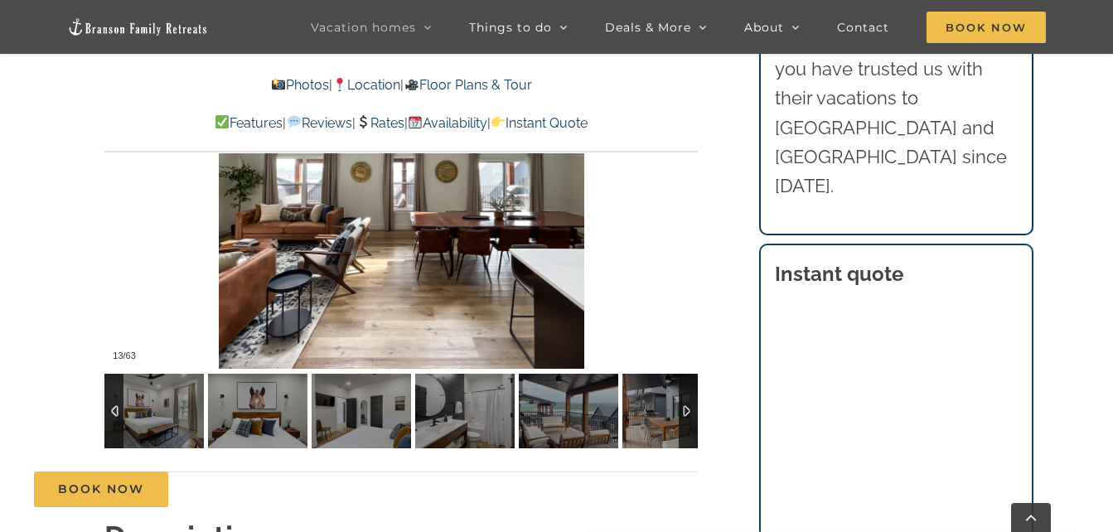
click at [695, 394] on div at bounding box center [688, 411] width 19 height 75
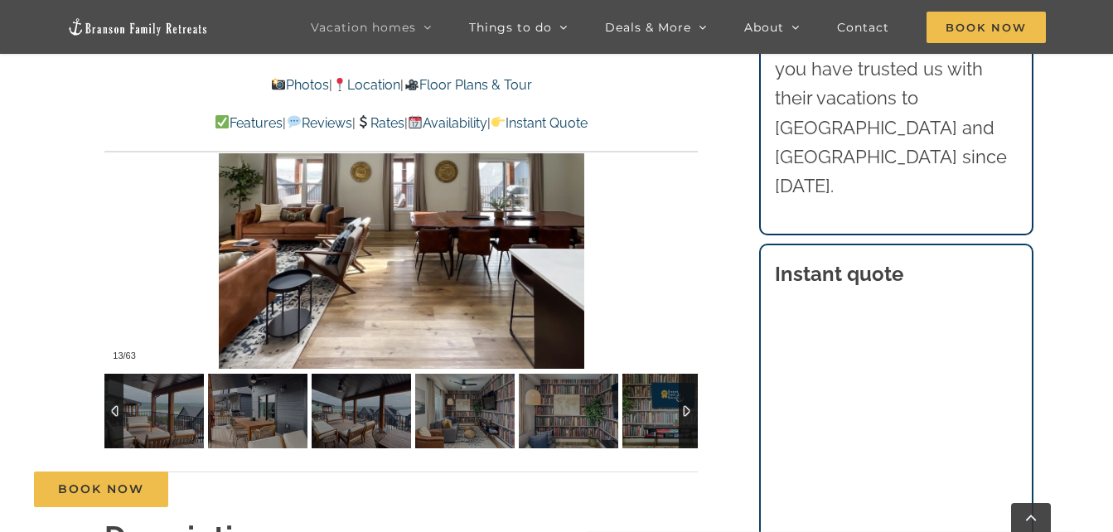
click at [695, 394] on div at bounding box center [688, 411] width 19 height 75
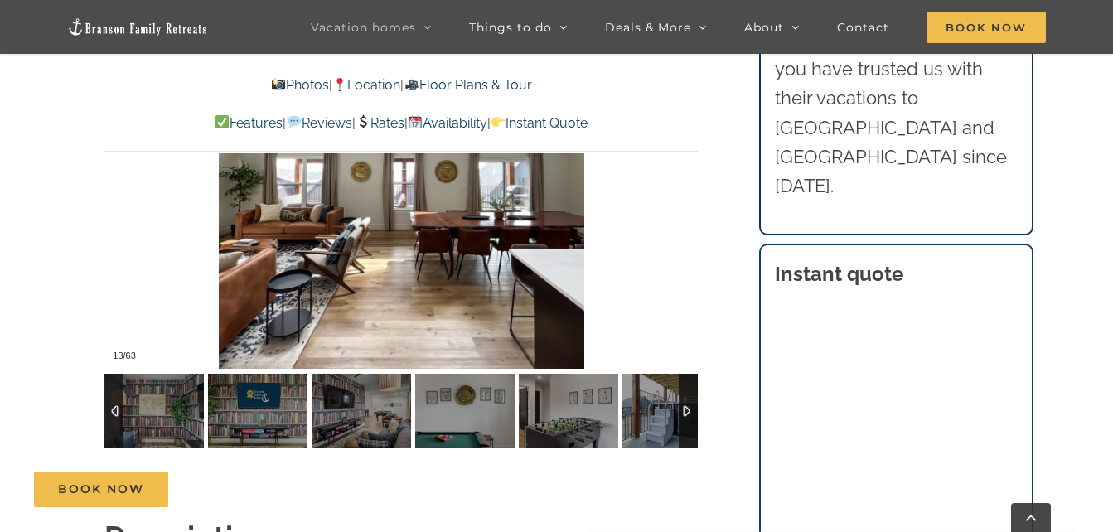
click at [695, 394] on div at bounding box center [688, 411] width 19 height 75
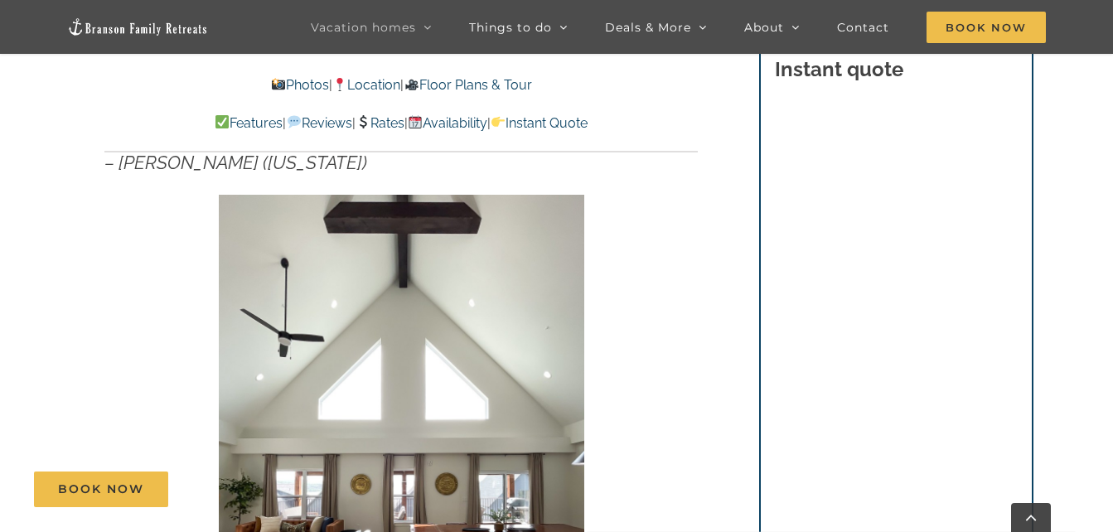
scroll to position [995, 0]
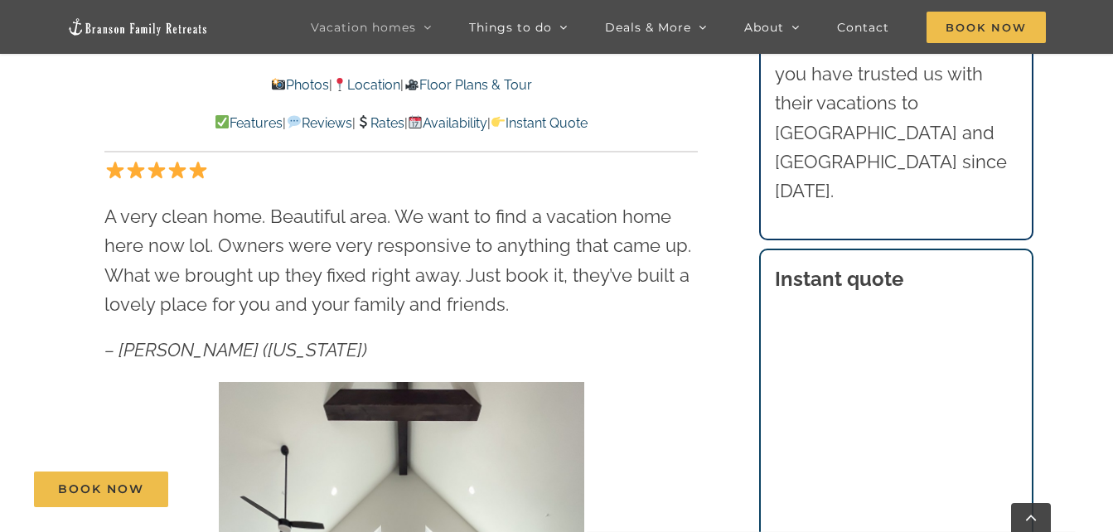
scroll to position [746, 0]
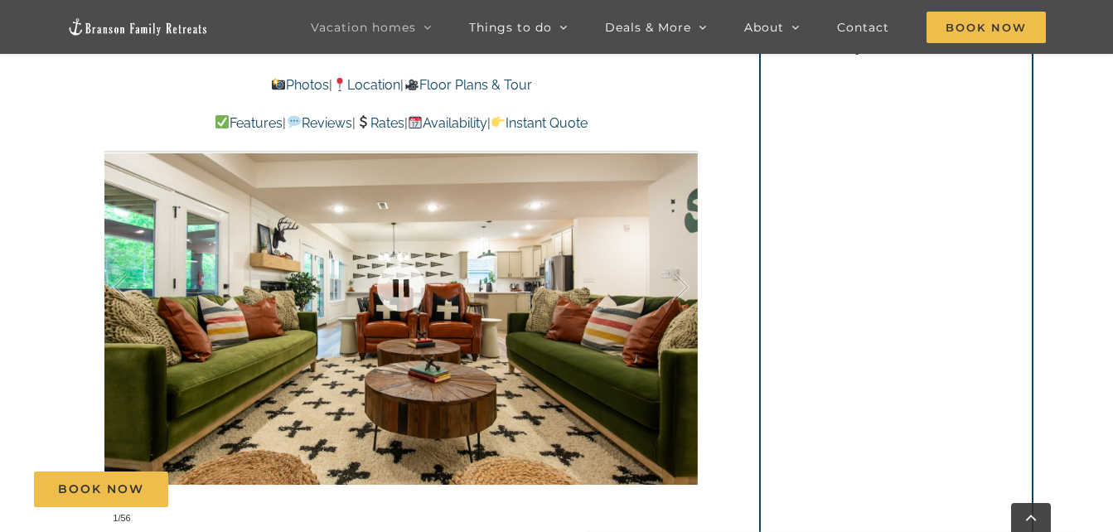
scroll to position [1244, 0]
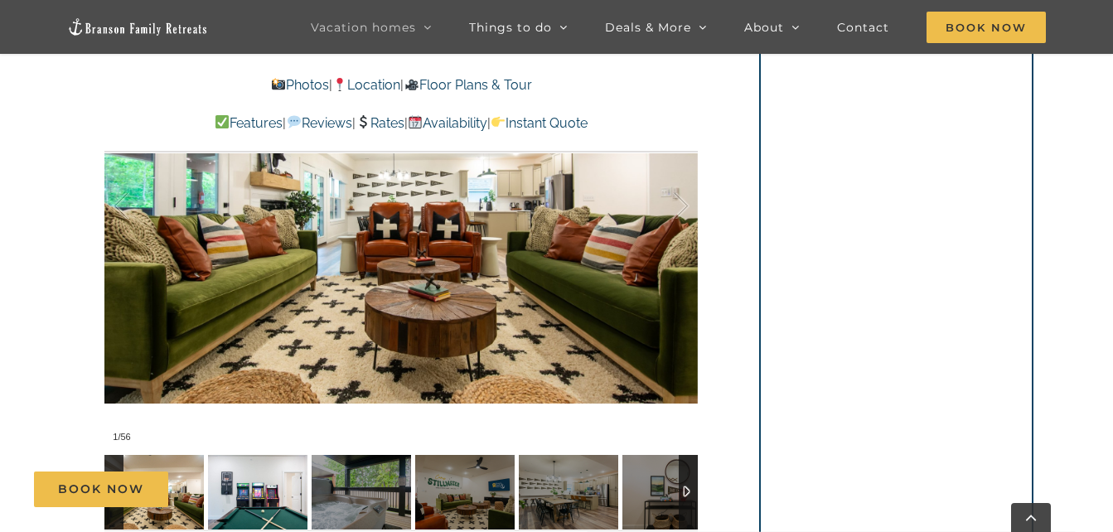
click at [285, 455] on img at bounding box center [257, 492] width 99 height 75
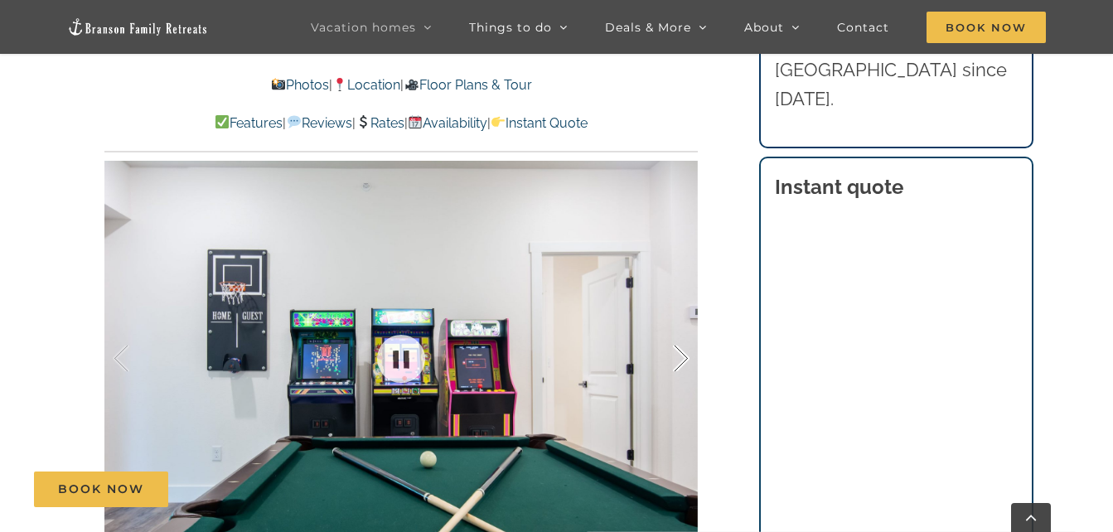
scroll to position [1078, 0]
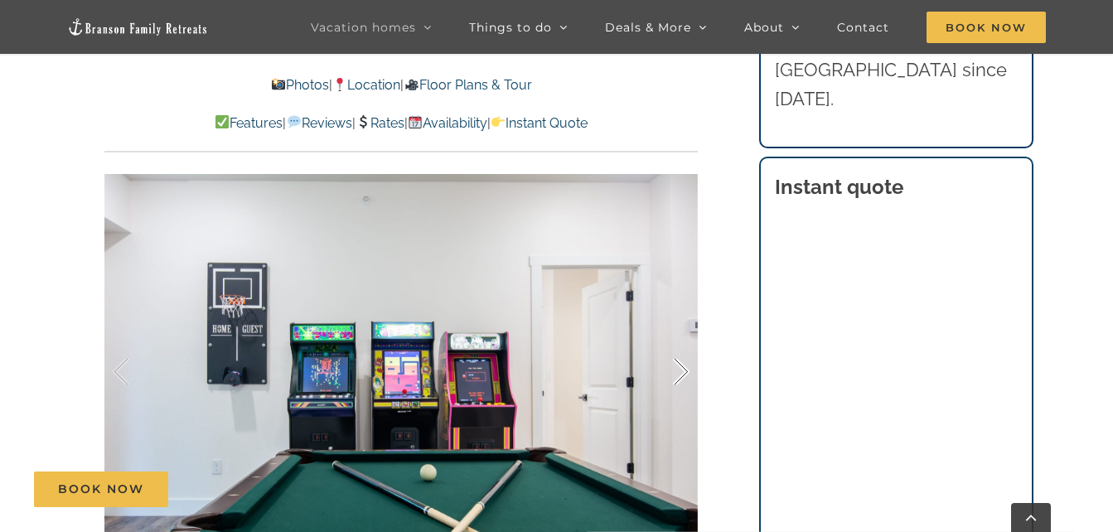
click at [680, 341] on div at bounding box center [663, 372] width 51 height 103
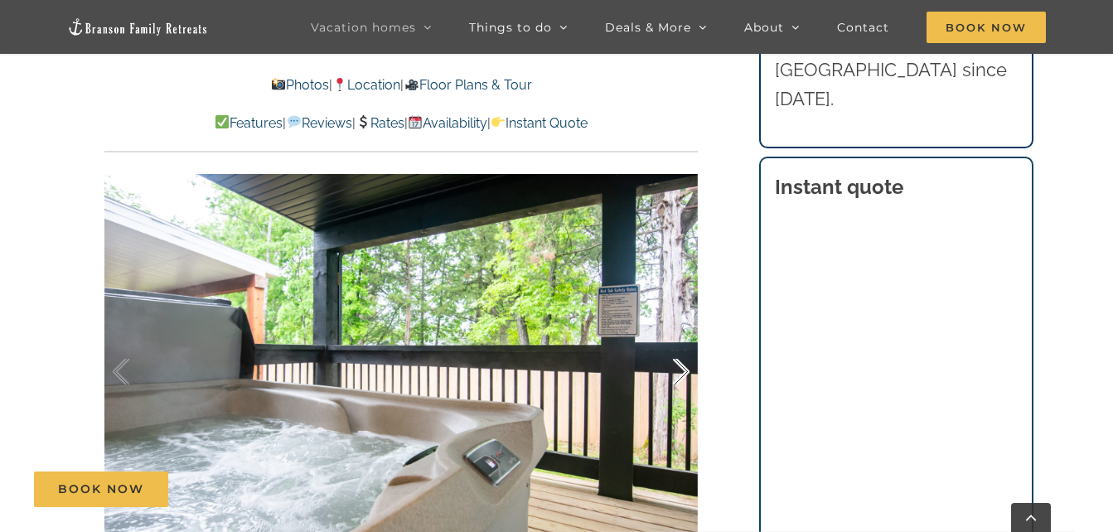
click at [680, 341] on div at bounding box center [663, 372] width 51 height 103
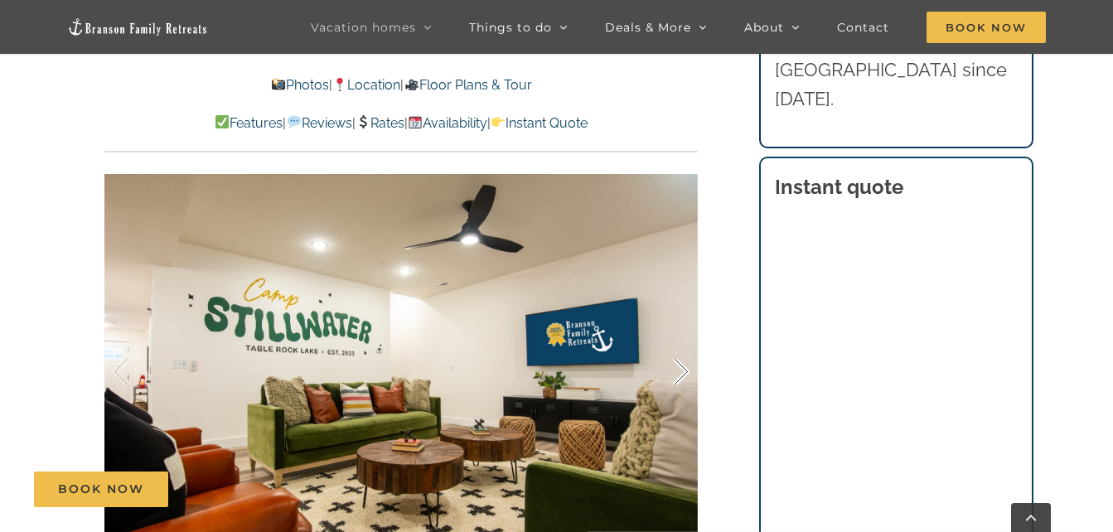
click at [666, 347] on div at bounding box center [663, 372] width 51 height 103
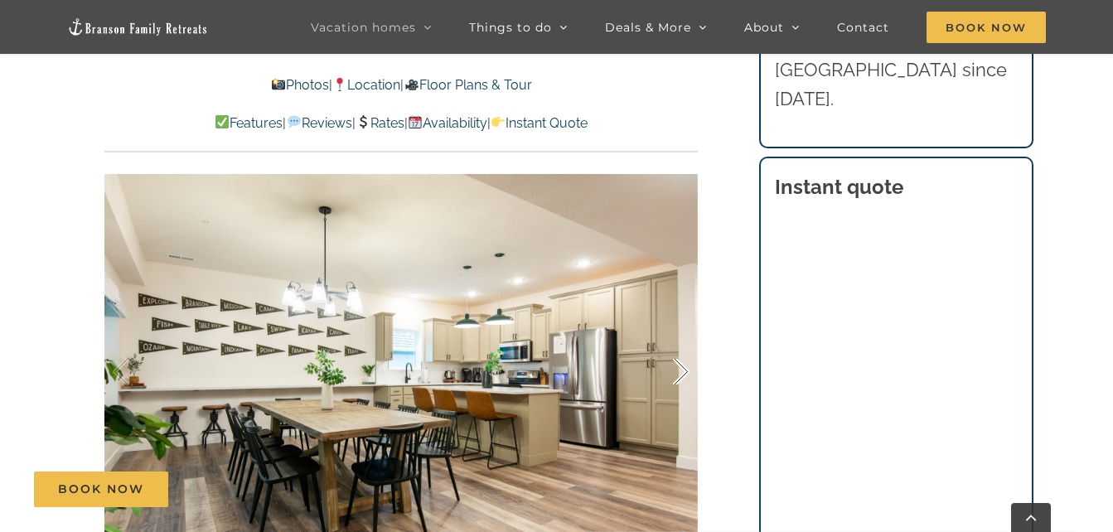
click at [673, 337] on div at bounding box center [663, 372] width 51 height 103
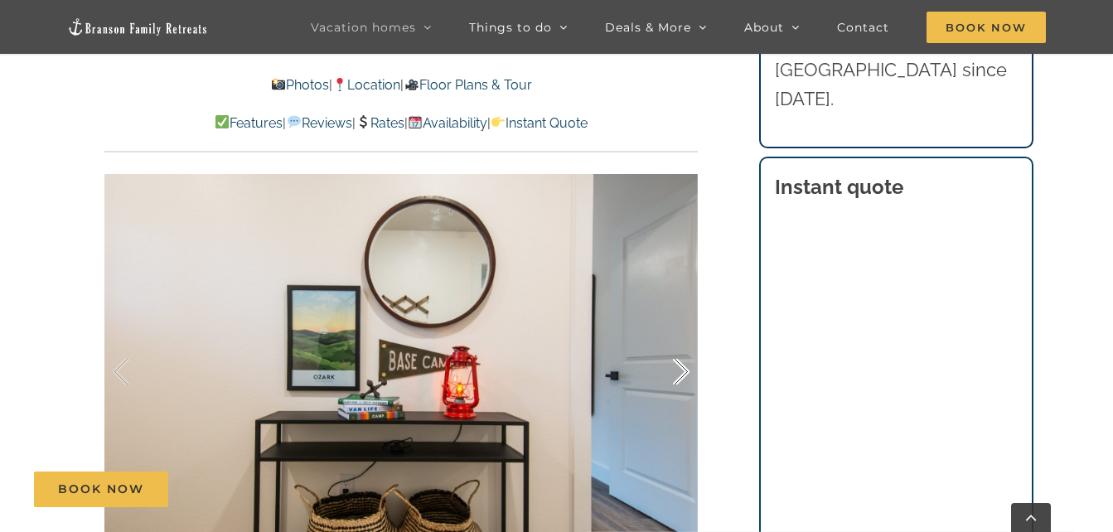
click at [673, 337] on div at bounding box center [663, 372] width 51 height 103
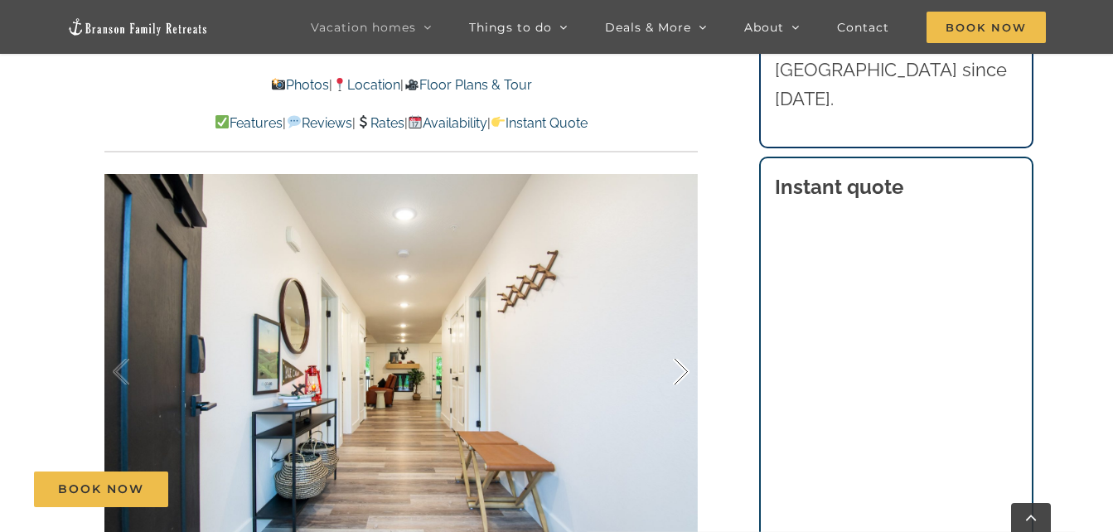
click at [673, 337] on div at bounding box center [663, 372] width 51 height 103
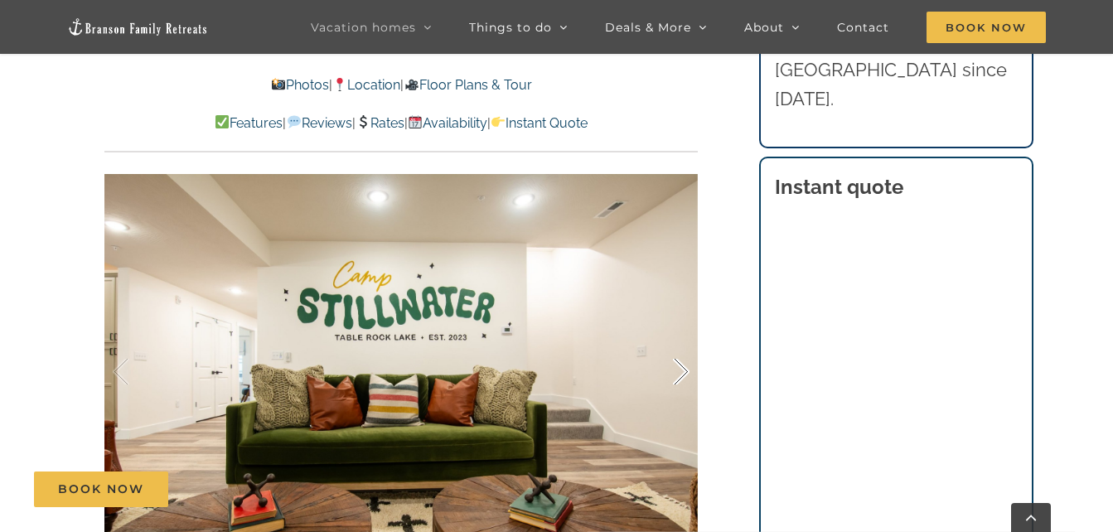
click at [673, 337] on div at bounding box center [663, 372] width 51 height 103
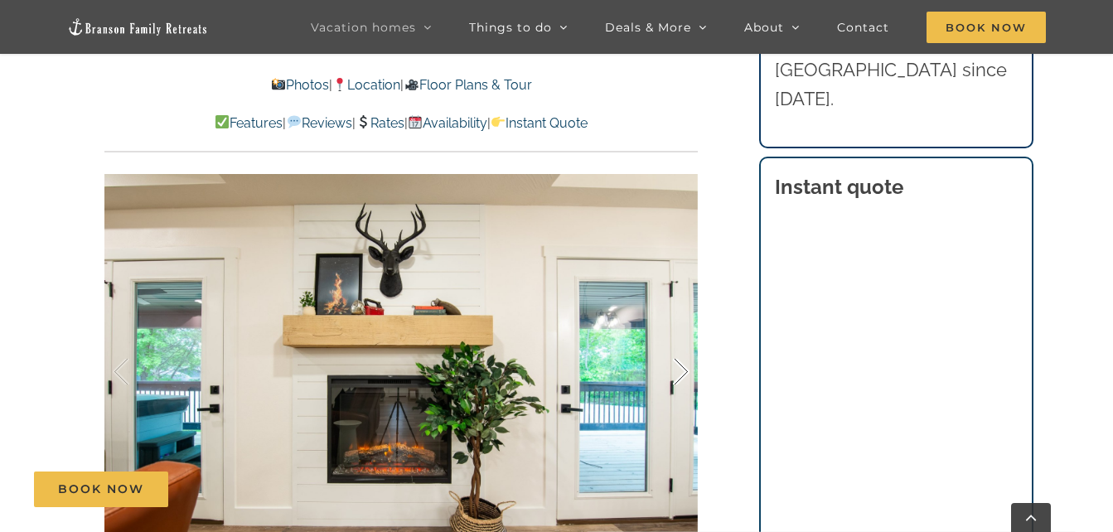
click at [673, 337] on div at bounding box center [663, 372] width 51 height 103
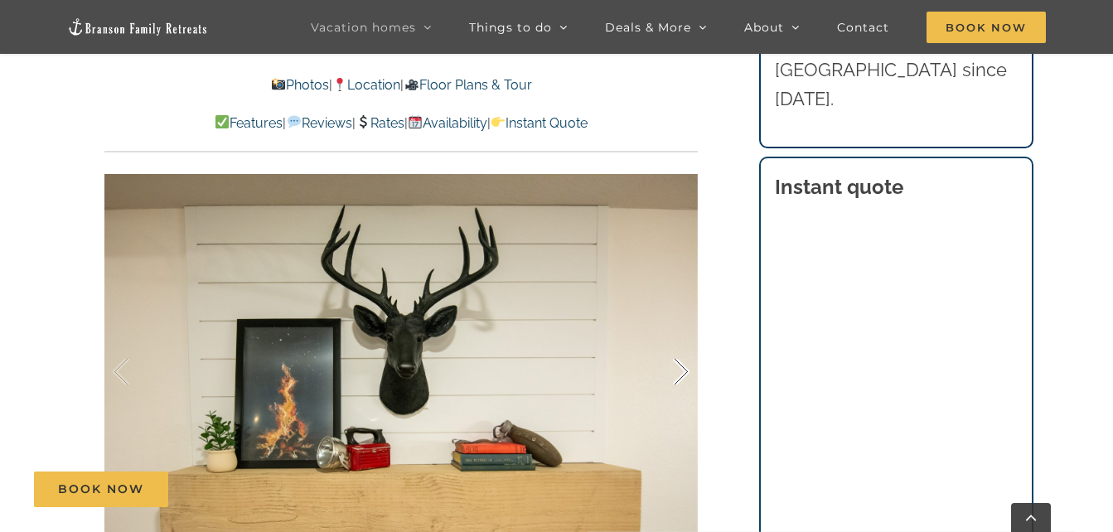
click at [673, 337] on div at bounding box center [663, 372] width 51 height 103
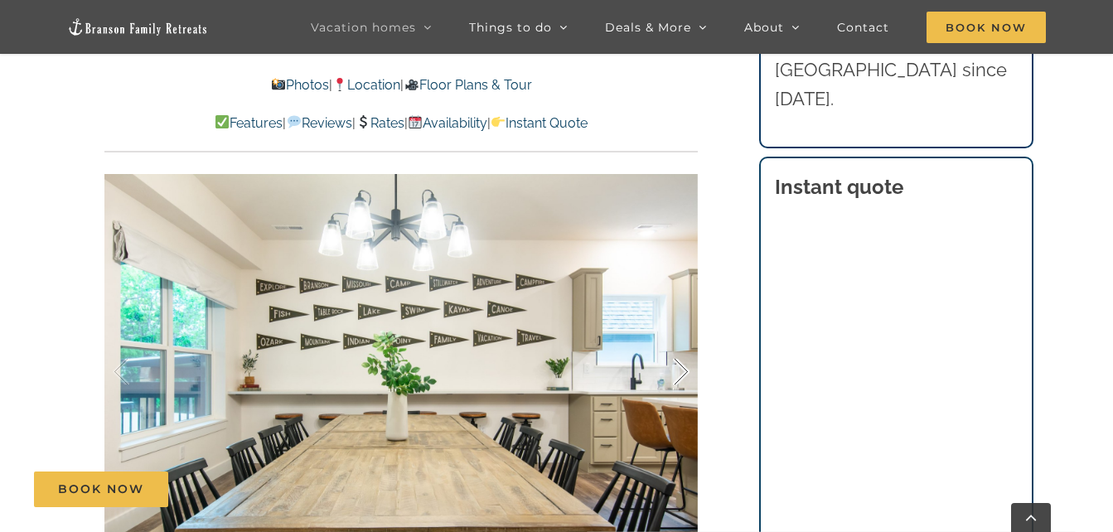
click at [673, 337] on div at bounding box center [663, 372] width 51 height 103
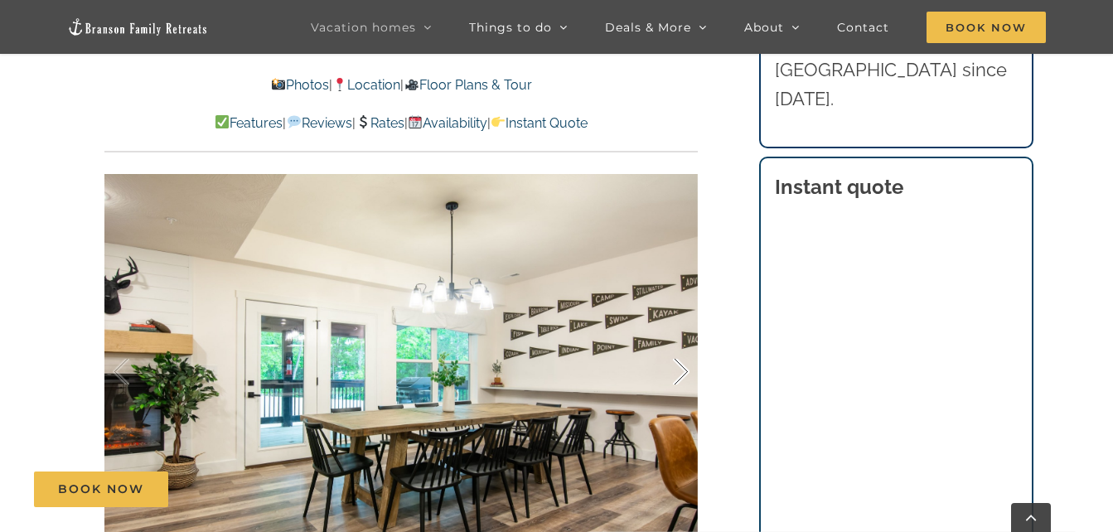
click at [672, 337] on div at bounding box center [663, 372] width 51 height 103
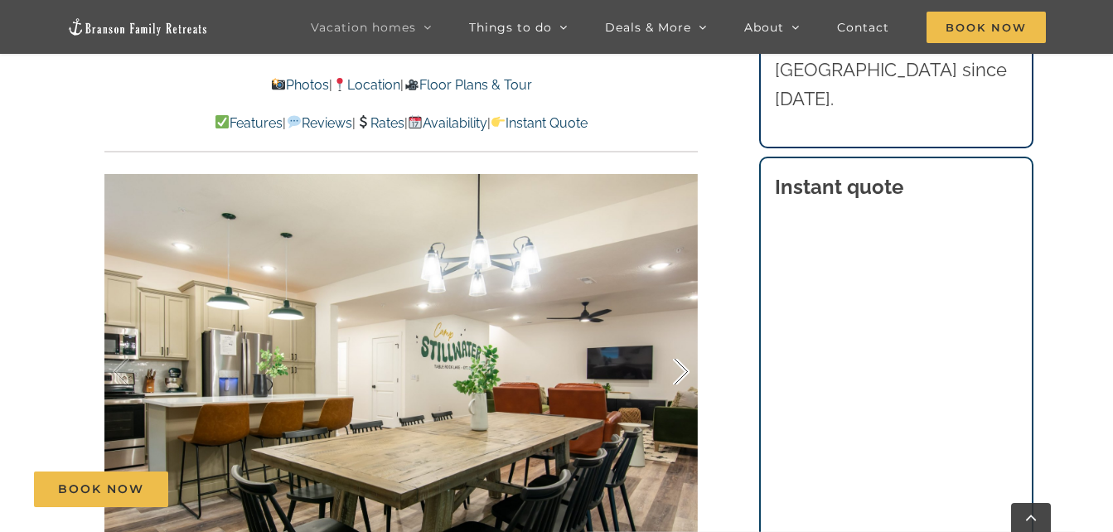
click at [672, 337] on div at bounding box center [663, 372] width 51 height 103
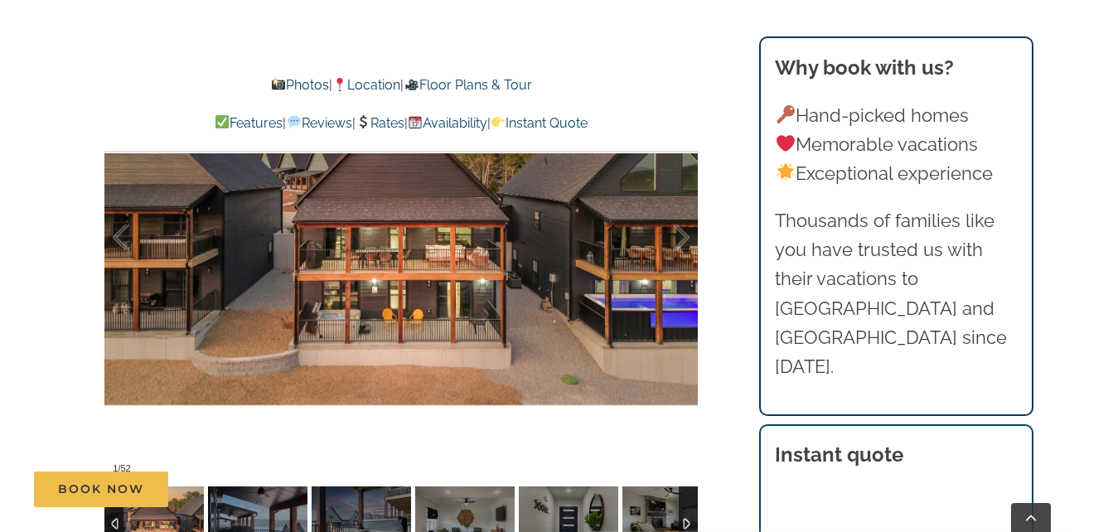
scroll to position [995, 0]
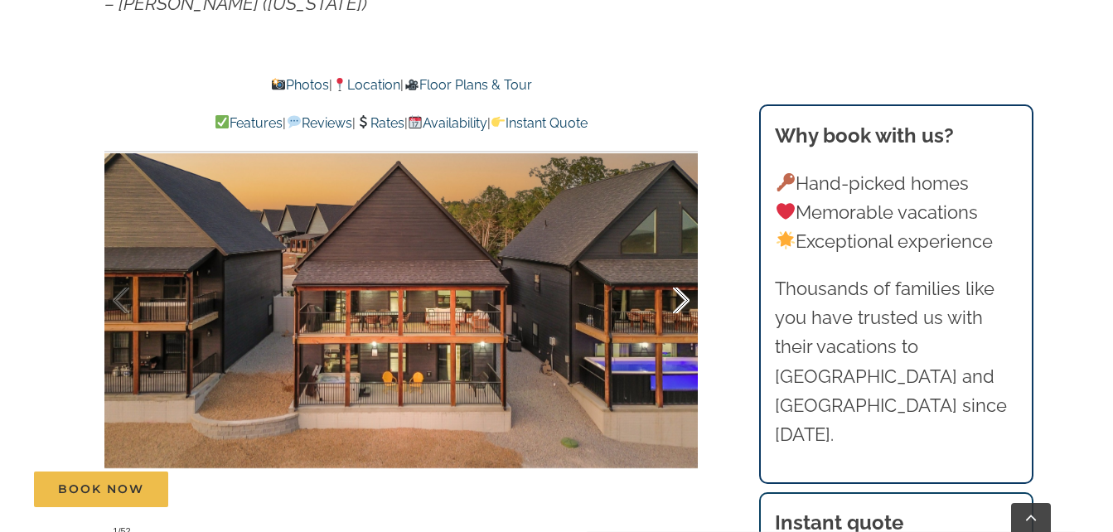
click at [686, 296] on div at bounding box center [663, 301] width 51 height 103
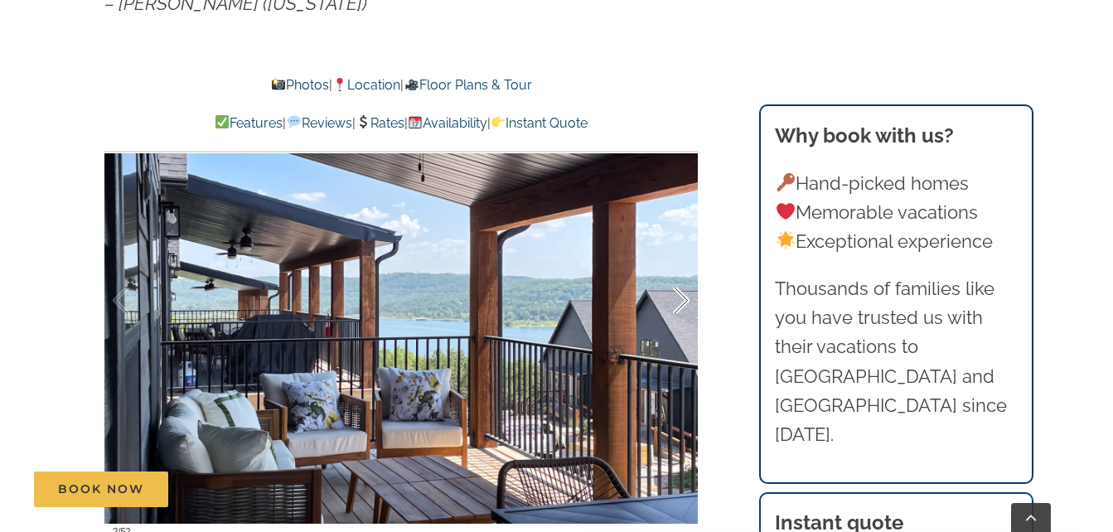
click at [686, 296] on div at bounding box center [663, 301] width 51 height 103
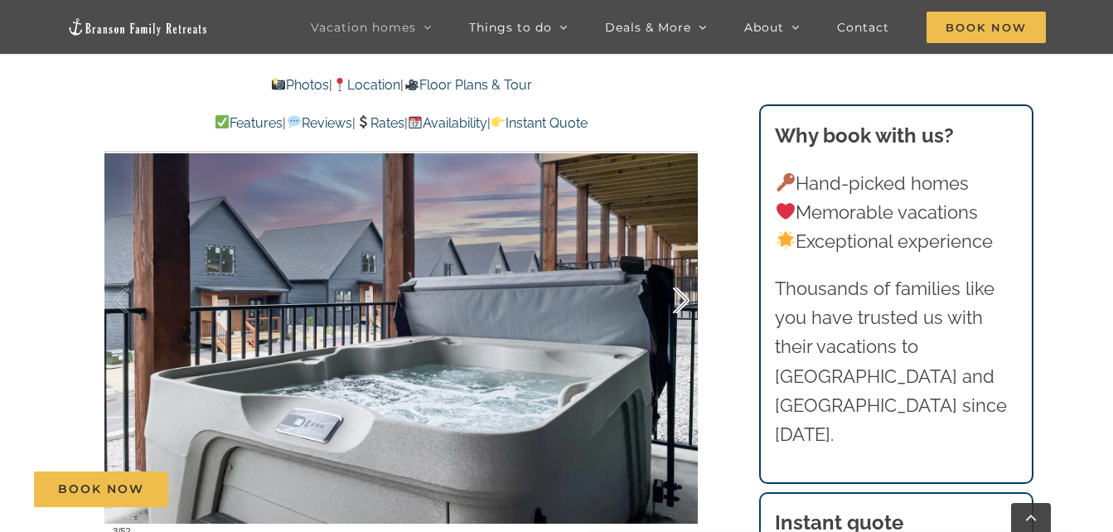
click at [686, 296] on div at bounding box center [663, 301] width 51 height 103
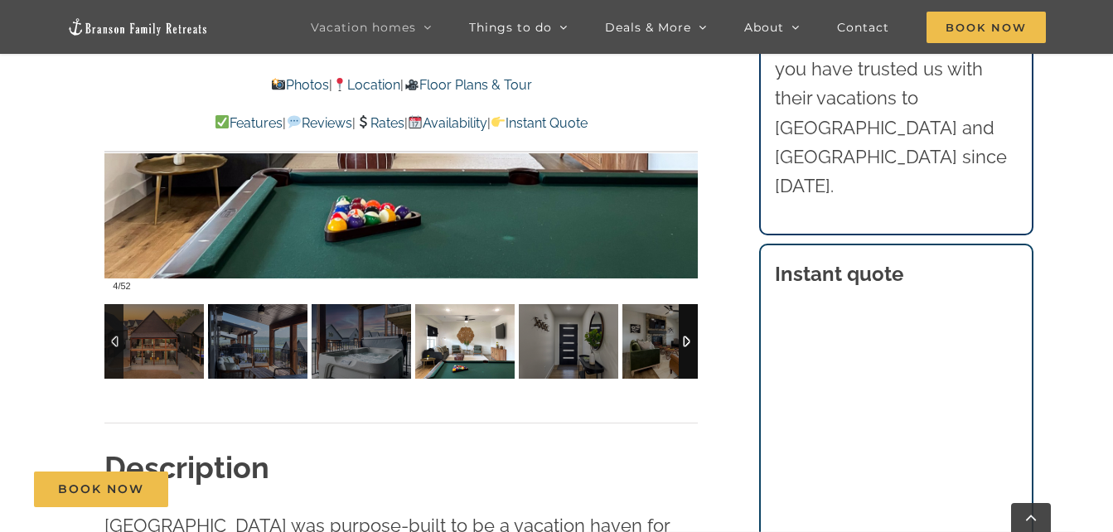
scroll to position [1244, 0]
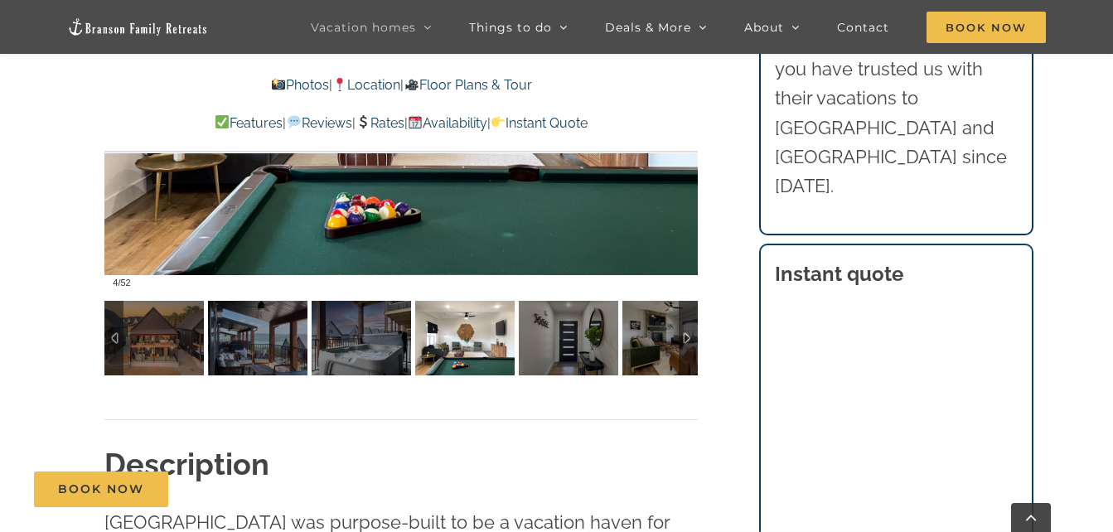
click at [694, 341] on div at bounding box center [688, 338] width 19 height 75
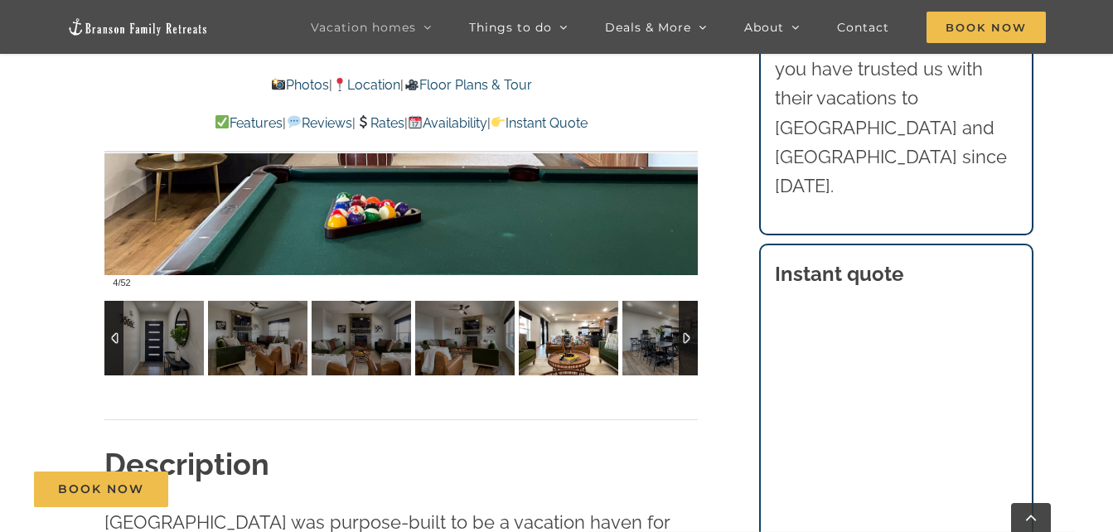
click at [577, 361] on img at bounding box center [568, 338] width 99 height 75
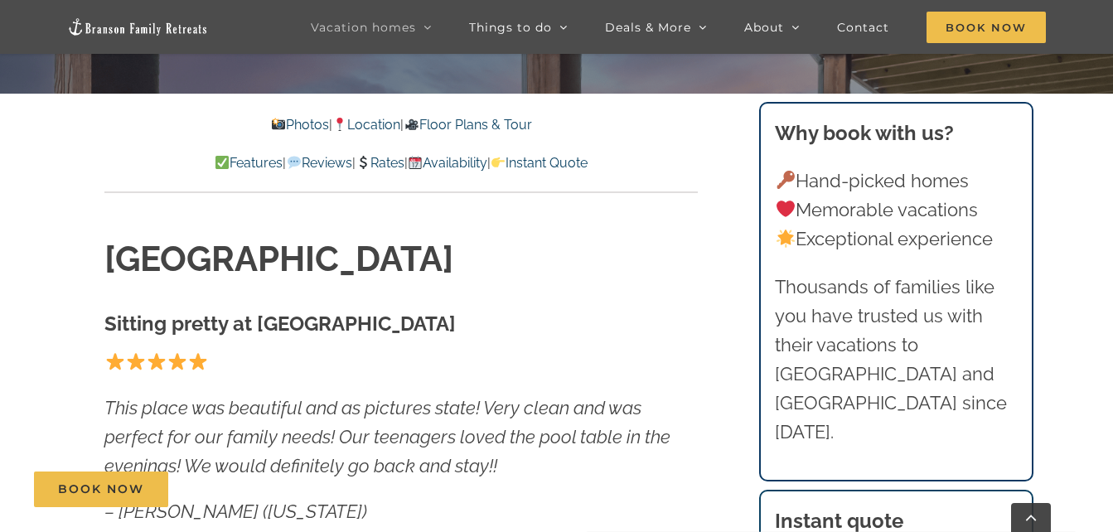
scroll to position [0, 0]
